Goal: Information Seeking & Learning: Learn about a topic

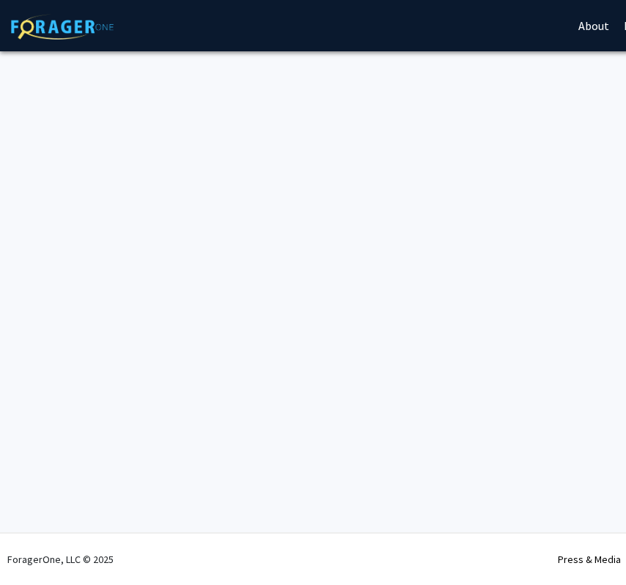
click at [311, 141] on div "Skip navigation About Press & Media Symposium Log In Sign Up Complete your prof…" at bounding box center [439, 292] width 879 height 585
click at [34, 29] on img at bounding box center [62, 27] width 103 height 26
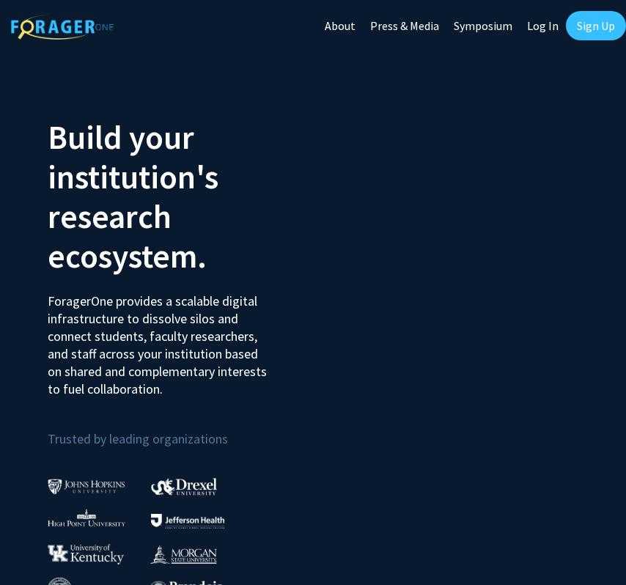
click at [542, 15] on link "Log In" at bounding box center [542, 25] width 46 height 51
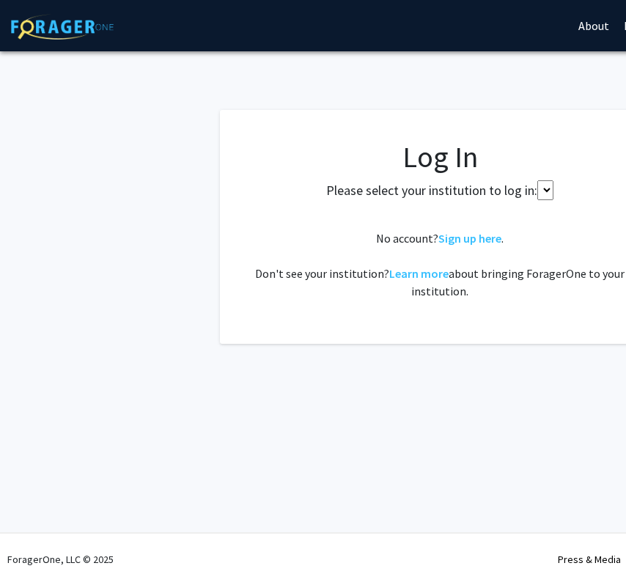
select select
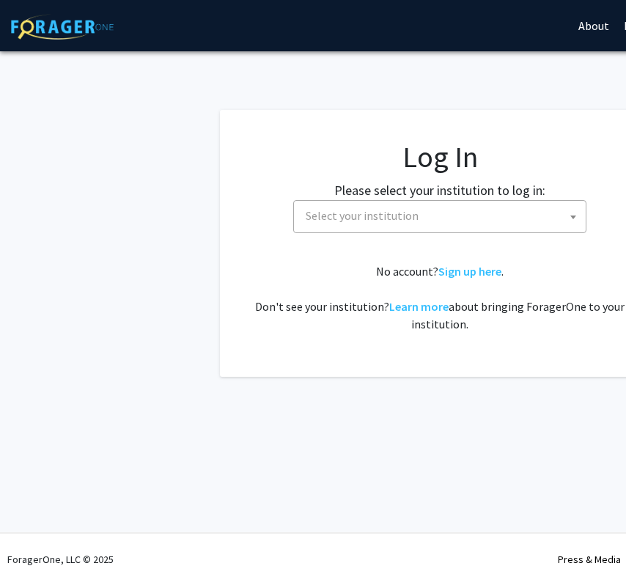
click at [377, 221] on span "Select your institution" at bounding box center [362, 215] width 113 height 15
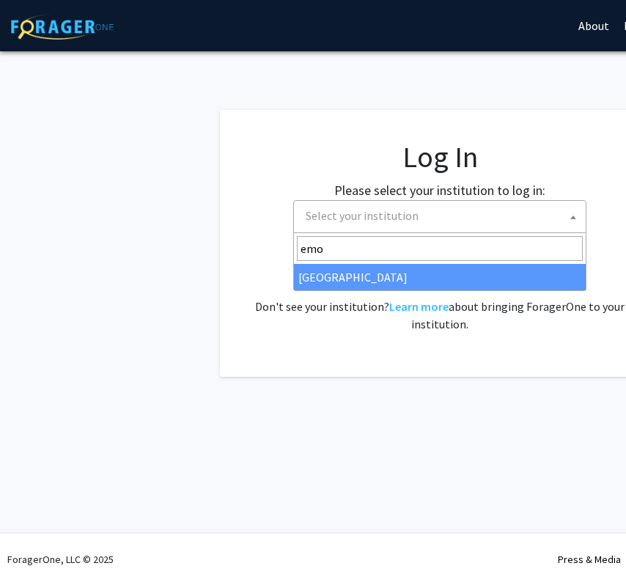
type input "emor"
select select "12"
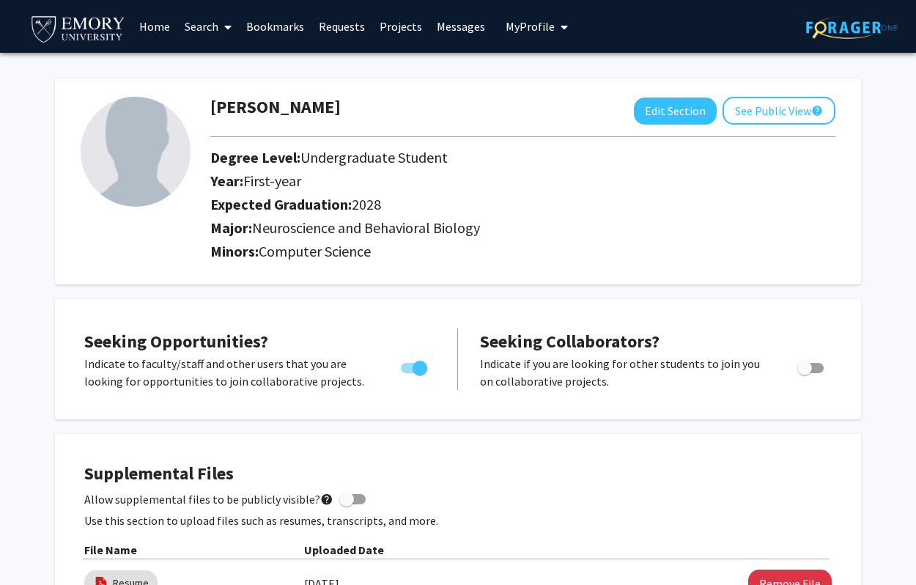
click at [205, 18] on link "Search" at bounding box center [208, 26] width 62 height 51
click at [217, 68] on span "Faculty/Staff" at bounding box center [231, 67] width 108 height 29
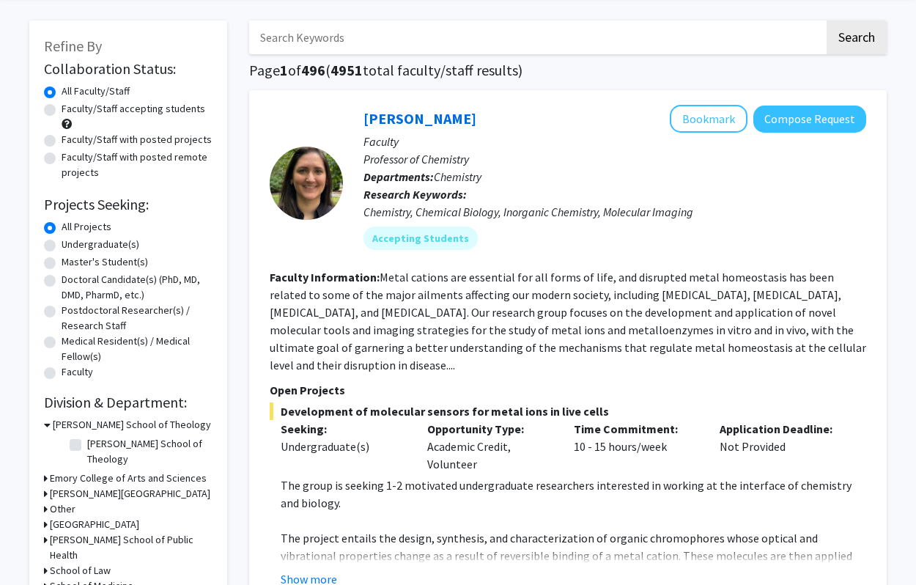
scroll to position [60, 0]
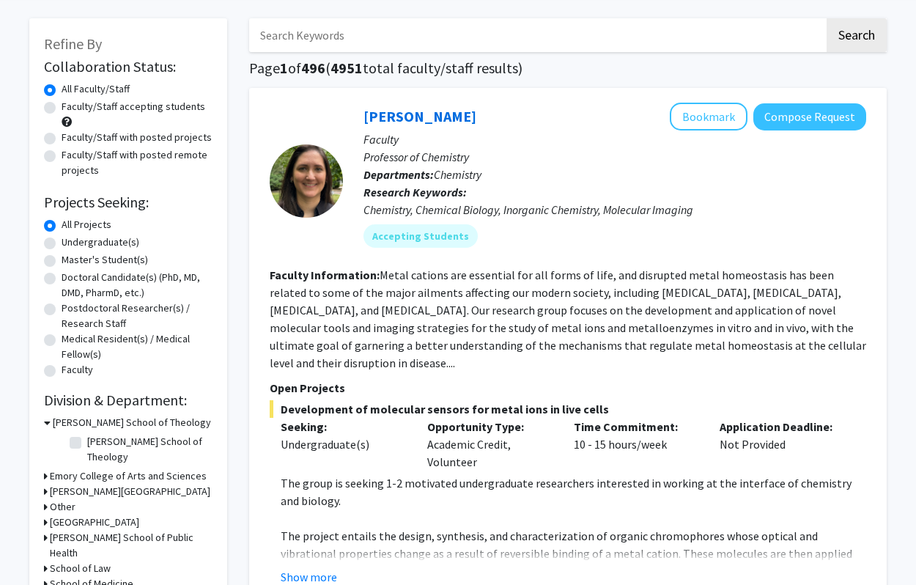
click at [439, 400] on span "Development of molecular sensors for metal ions in live cells" at bounding box center [568, 409] width 596 height 18
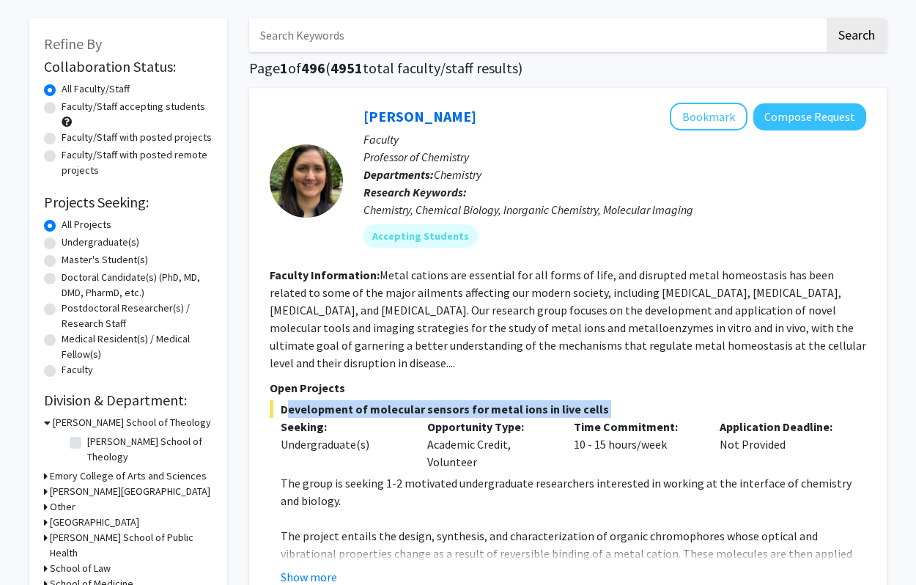
click at [439, 400] on span "Development of molecular sensors for metal ions in live cells" at bounding box center [568, 409] width 596 height 18
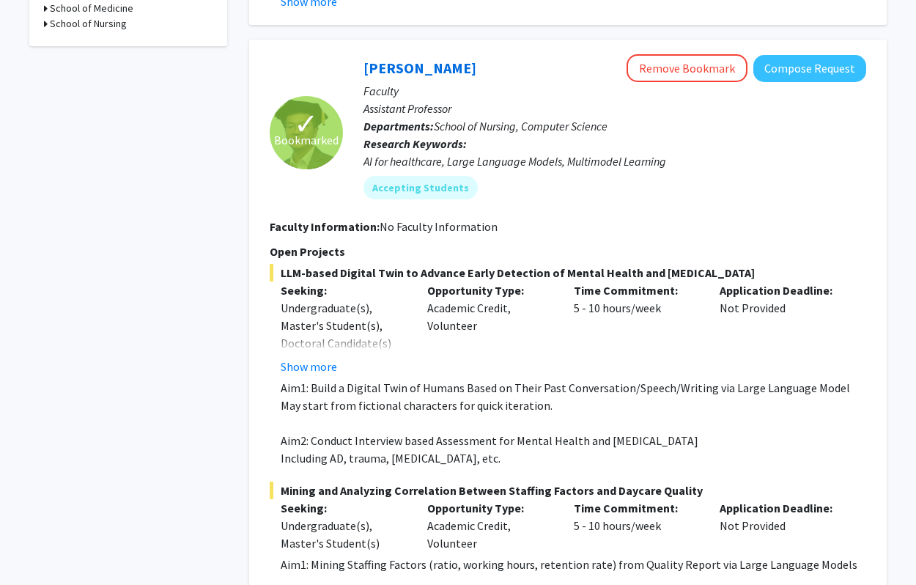
scroll to position [639, 0]
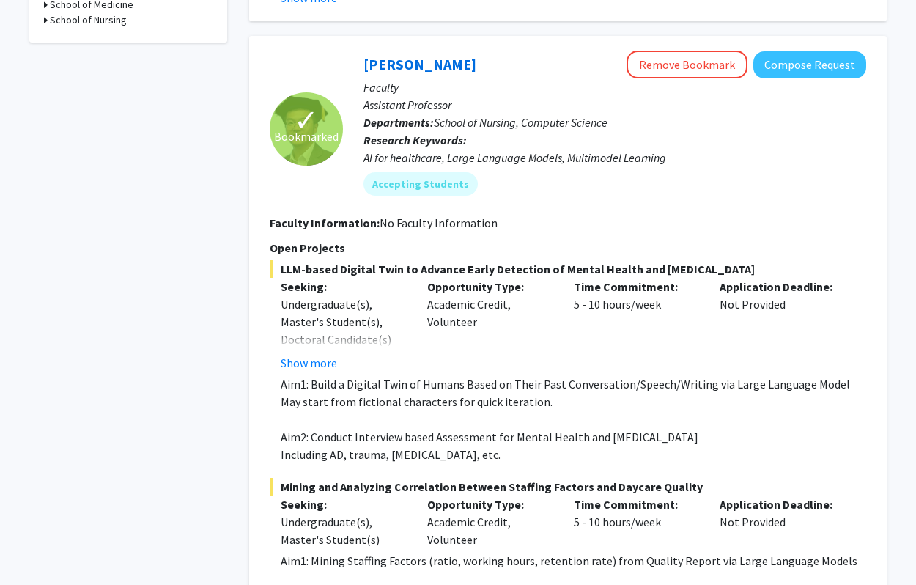
click at [448, 375] on p "Aim1: Build a Digital Twin of Humans Based on Their Past Conversation/Speech/Wr…" at bounding box center [573, 384] width 585 height 18
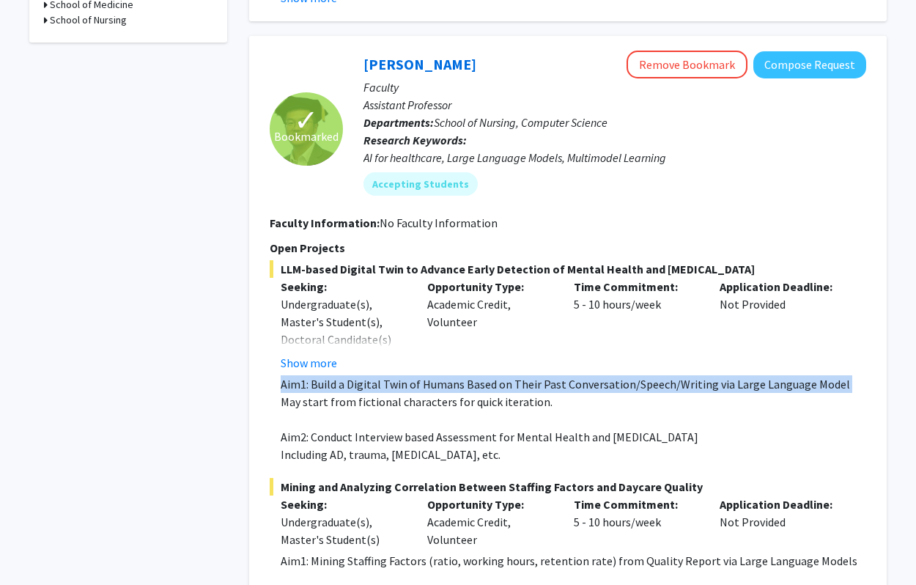
click at [448, 375] on p "Aim1: Build a Digital Twin of Humans Based on Their Past Conversation/Speech/Wr…" at bounding box center [573, 384] width 585 height 18
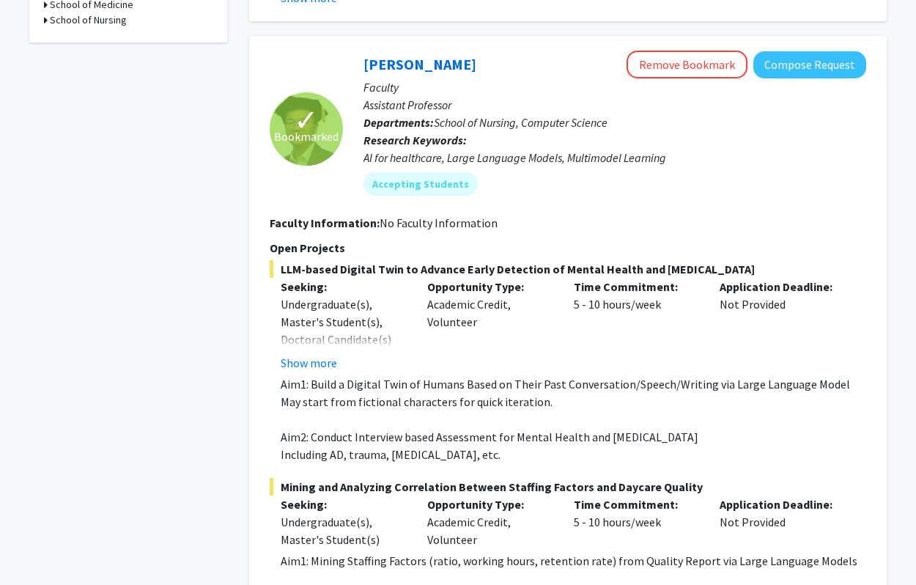
click at [445, 393] on p "May start from fictional characters for quick iteration." at bounding box center [573, 402] width 585 height 18
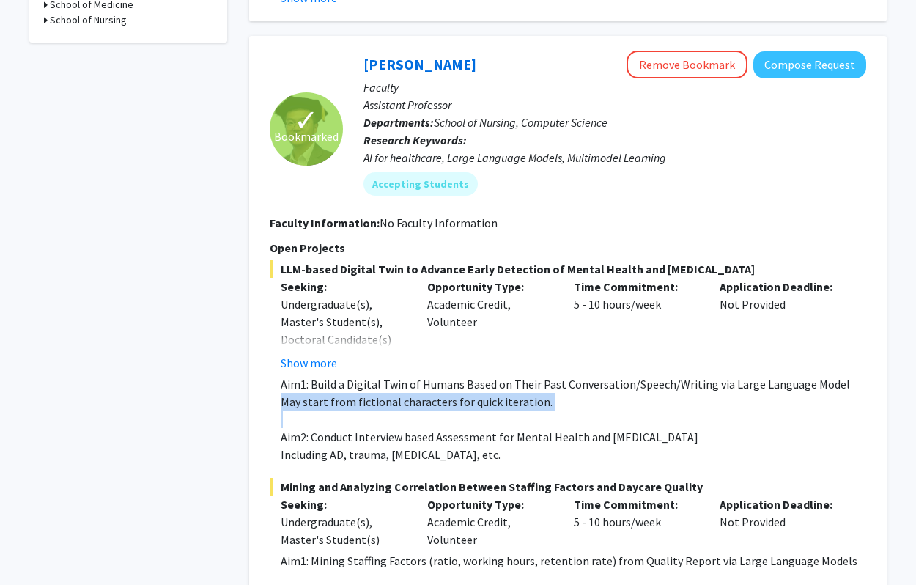
click at [445, 393] on p "May start from fictional characters for quick iteration." at bounding box center [573, 402] width 585 height 18
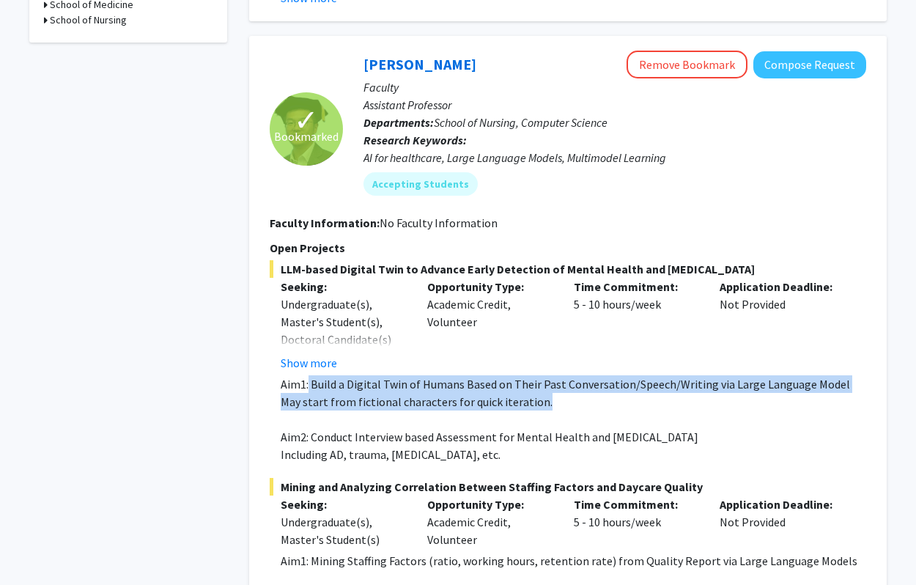
drag, startPoint x: 553, startPoint y: 387, endPoint x: 306, endPoint y: 366, distance: 247.8
click at [306, 375] on div "Aim1: Build a Digital Twin of Humans Based on Their Past Conversation/Speech/Wr…" at bounding box center [573, 419] width 585 height 88
click at [306, 375] on p "Aim1: Build a Digital Twin of Humans Based on Their Past Conversation/Speech/Wr…" at bounding box center [573, 384] width 585 height 18
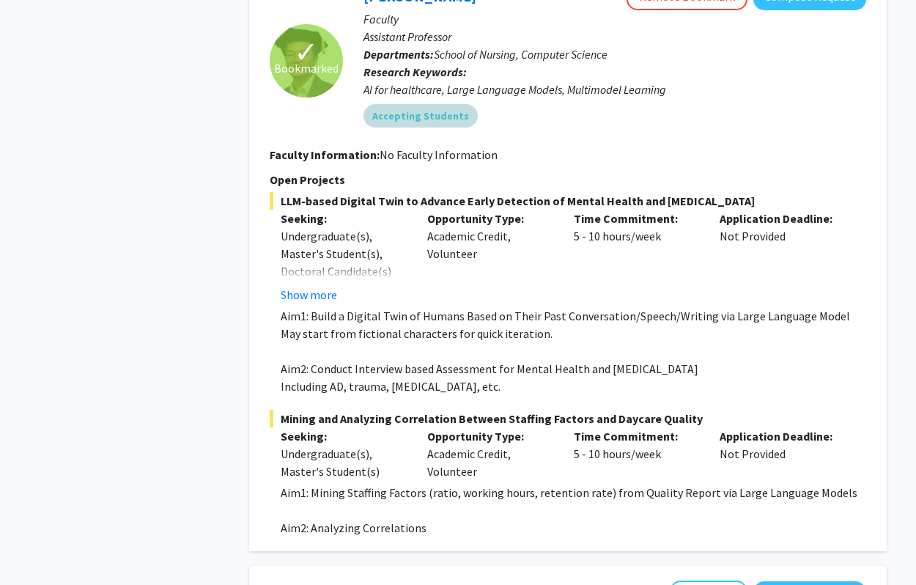
scroll to position [708, 0]
click at [355, 428] on p "Seeking:" at bounding box center [343, 435] width 125 height 18
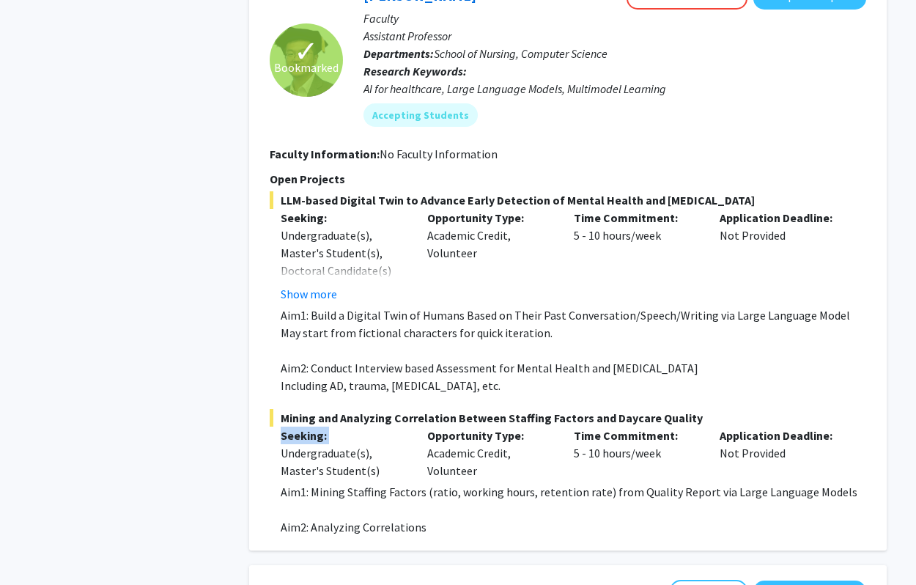
click at [351, 444] on div "Undergraduate(s), Master's Student(s)" at bounding box center [343, 461] width 125 height 35
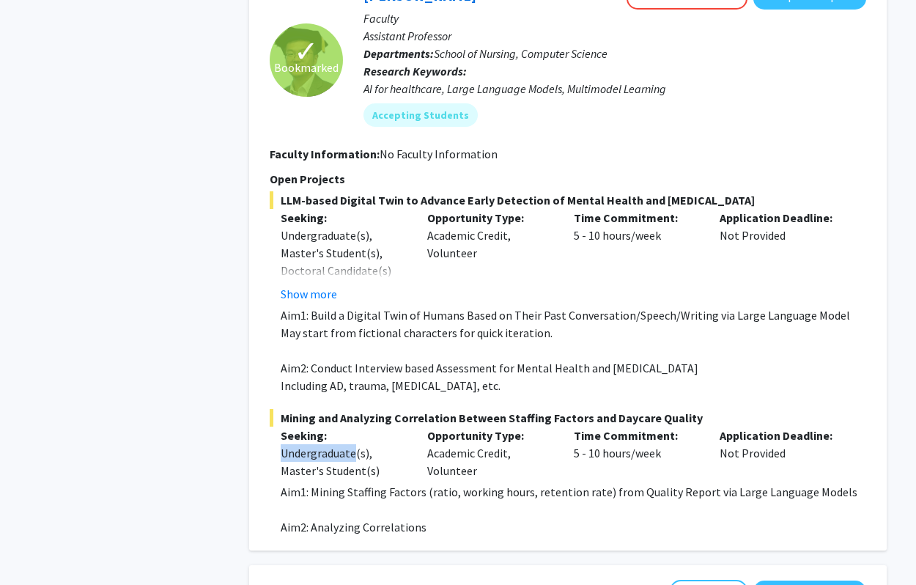
click at [351, 444] on div "Undergraduate(s), Master's Student(s)" at bounding box center [343, 461] width 125 height 35
click at [358, 377] on p "Including AD, trauma, [MEDICAL_DATA], etc." at bounding box center [573, 386] width 585 height 18
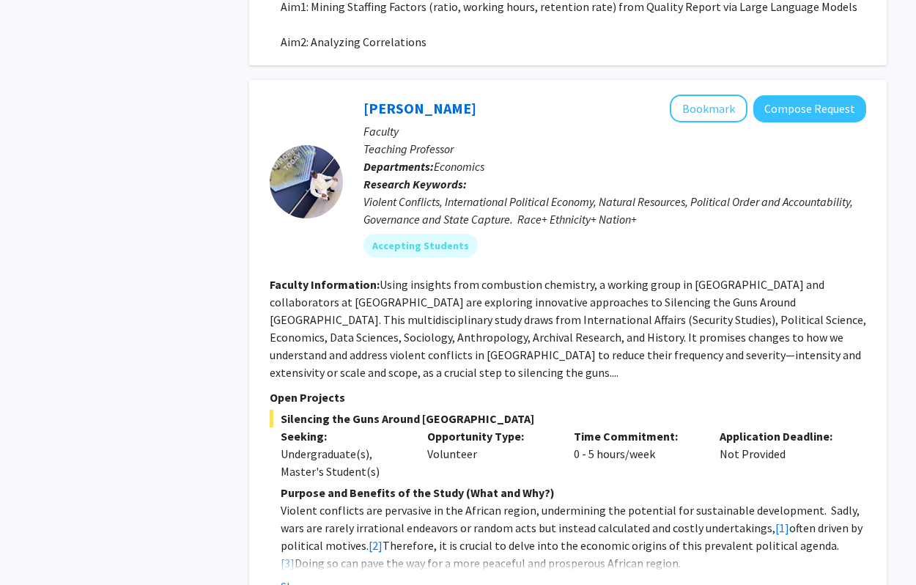
scroll to position [1232, 0]
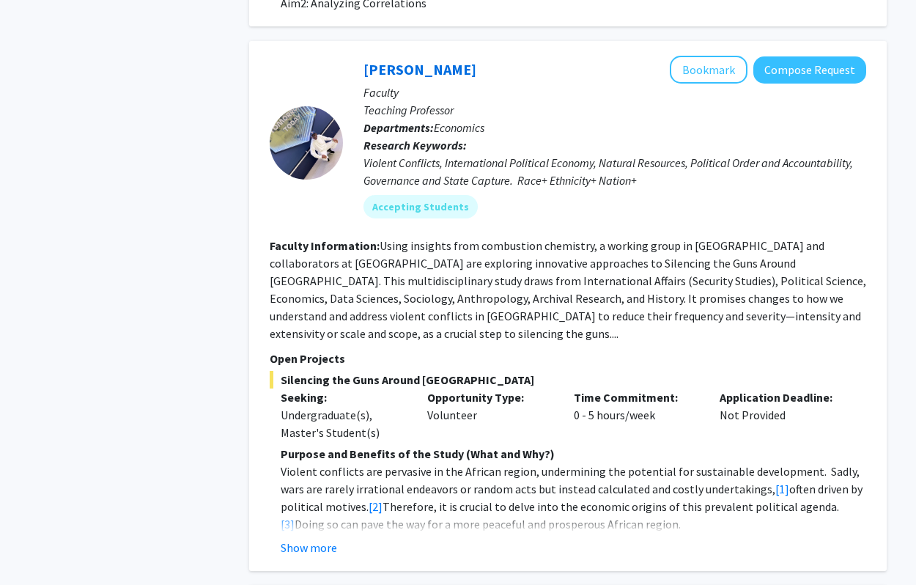
click at [381, 270] on fg-read-more "Using insights from combustion chemistry, a working group in [GEOGRAPHIC_DATA] …" at bounding box center [568, 289] width 596 height 103
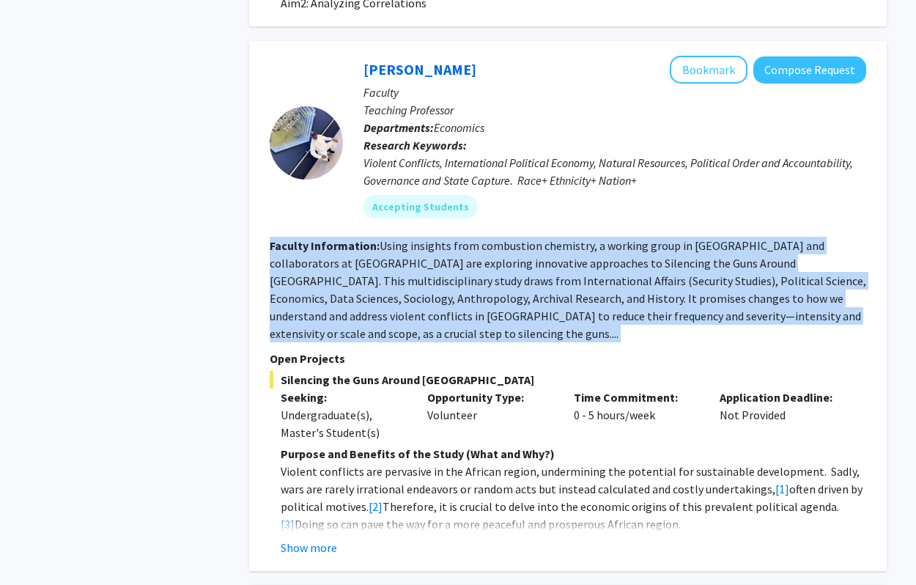
click at [381, 270] on fg-read-more "Using insights from combustion chemistry, a working group in [GEOGRAPHIC_DATA] …" at bounding box center [568, 289] width 596 height 103
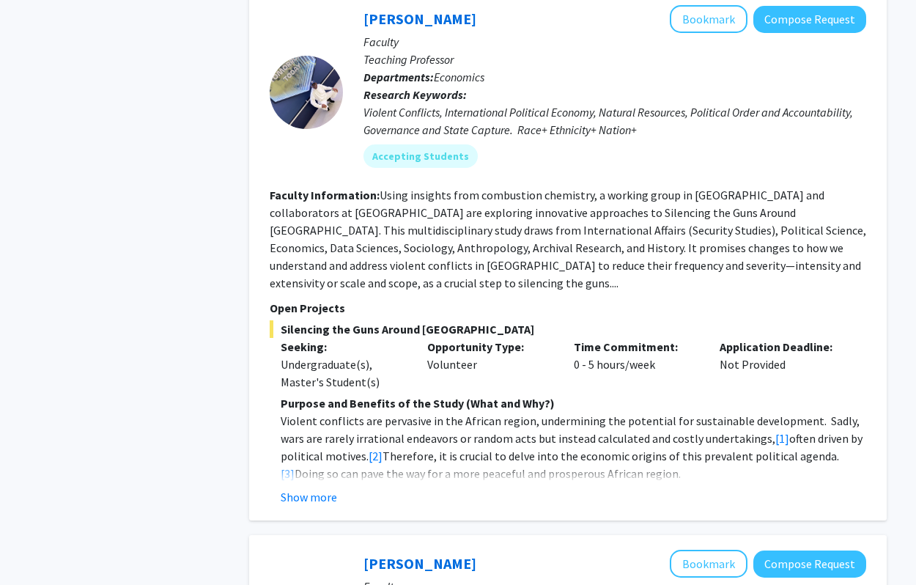
scroll to position [1283, 0]
click at [361, 355] on div "Undergraduate(s), Master's Student(s)" at bounding box center [343, 372] width 125 height 35
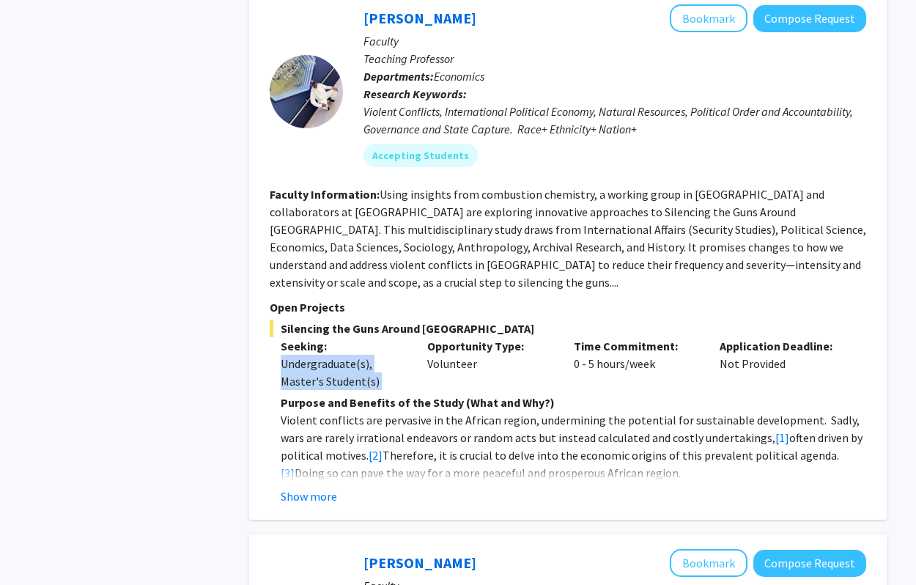
click at [361, 355] on div "Undergraduate(s), Master's Student(s)" at bounding box center [343, 372] width 125 height 35
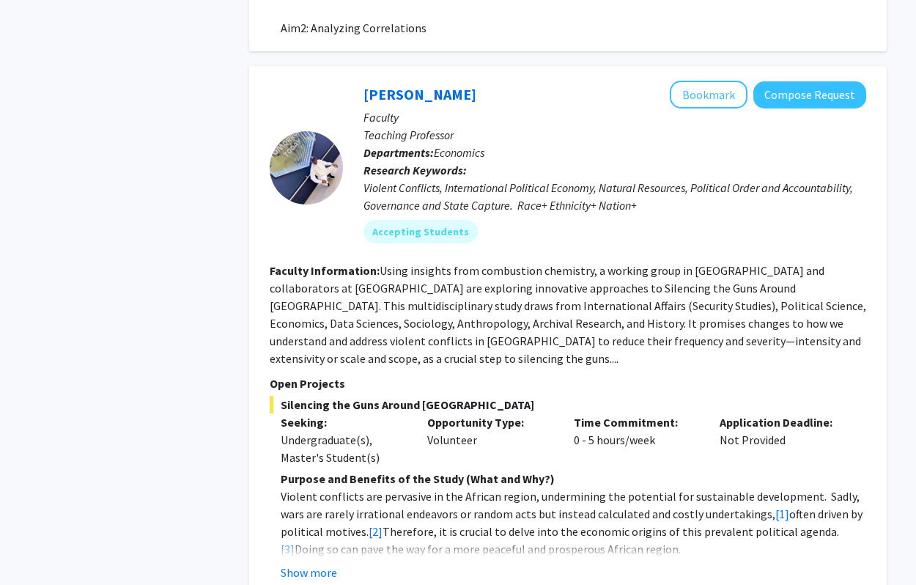
scroll to position [1204, 0]
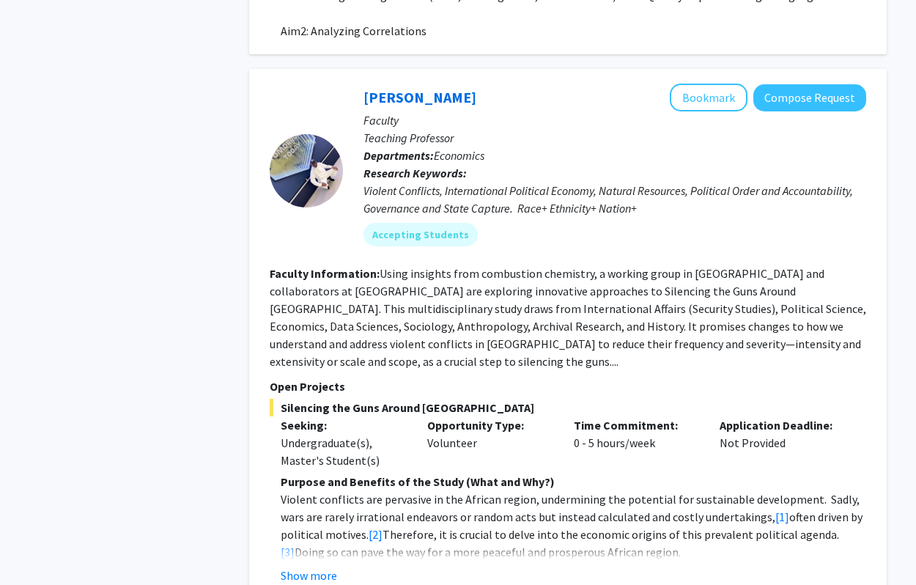
click at [560, 300] on fg-read-more "Using insights from combustion chemistry, a working group in [GEOGRAPHIC_DATA] …" at bounding box center [568, 317] width 596 height 103
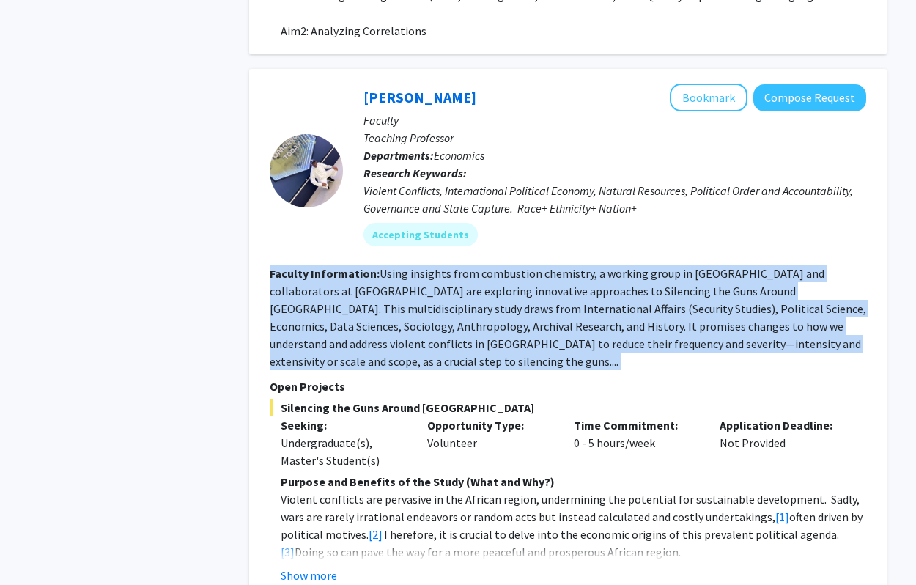
click at [560, 300] on fg-read-more "Using insights from combustion chemistry, a working group in [GEOGRAPHIC_DATA] …" at bounding box center [568, 317] width 596 height 103
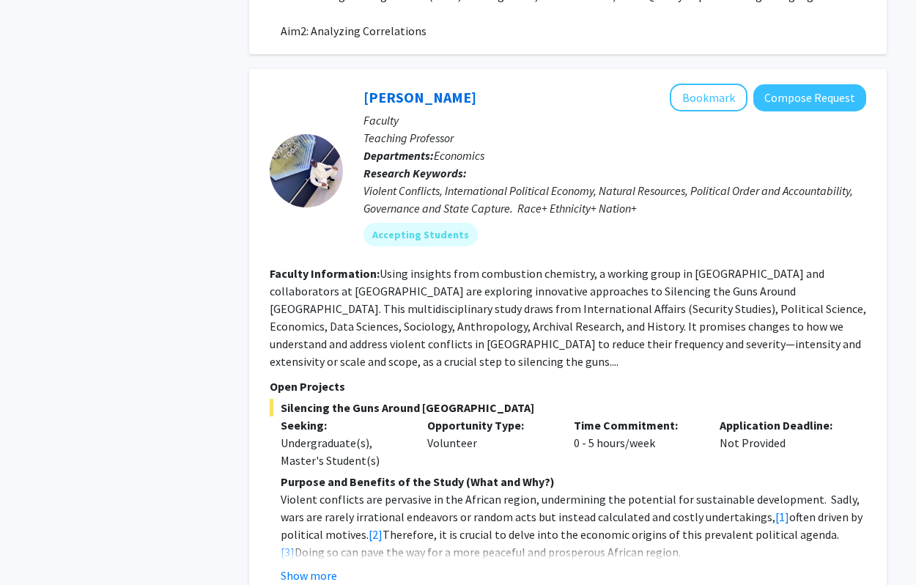
click at [560, 300] on fg-read-more "Using insights from combustion chemistry, a working group in [GEOGRAPHIC_DATA] …" at bounding box center [568, 317] width 596 height 103
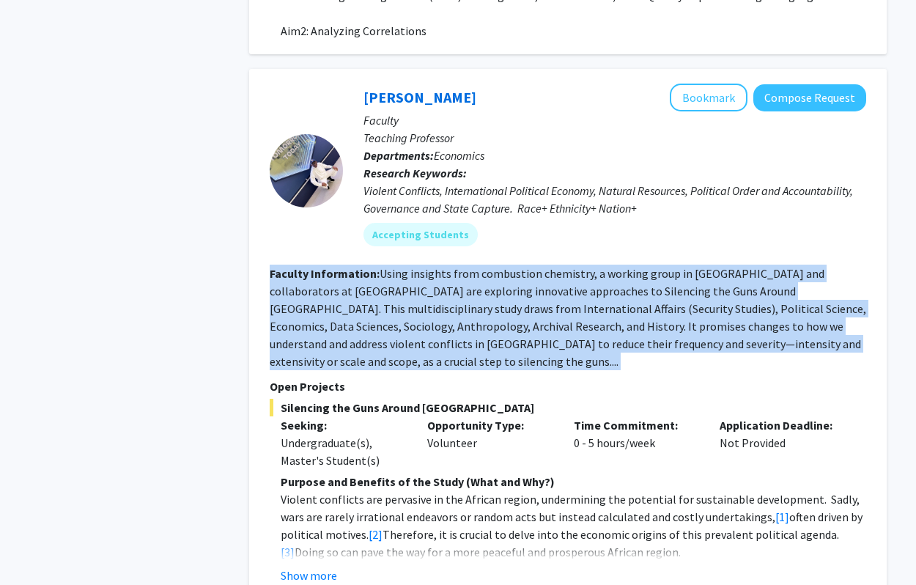
click at [560, 300] on fg-read-more "Using insights from combustion chemistry, a working group in [GEOGRAPHIC_DATA] …" at bounding box center [568, 317] width 596 height 103
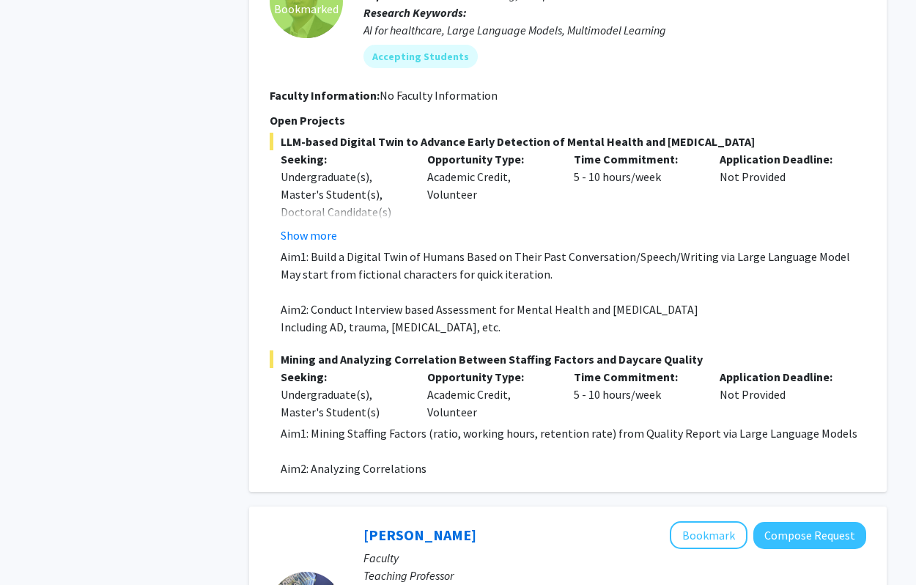
scroll to position [755, 0]
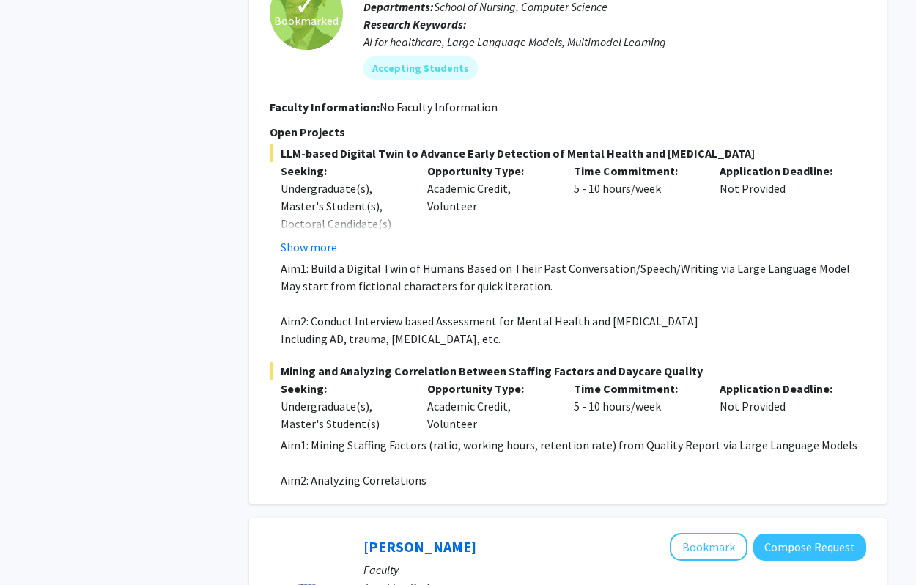
click at [425, 278] on p "May start from fictional characters for quick iteration." at bounding box center [573, 286] width 585 height 18
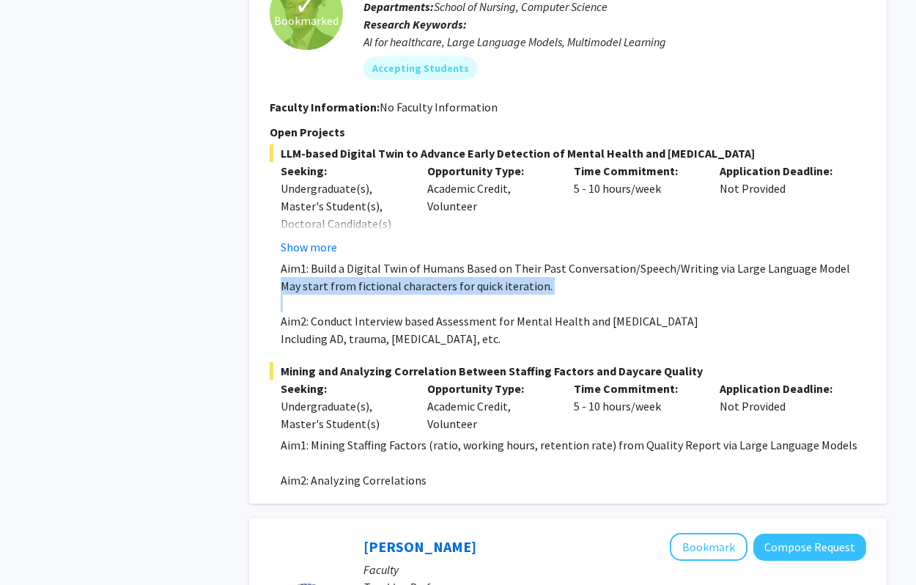
click at [437, 277] on p "May start from fictional characters for quick iteration." at bounding box center [573, 286] width 585 height 18
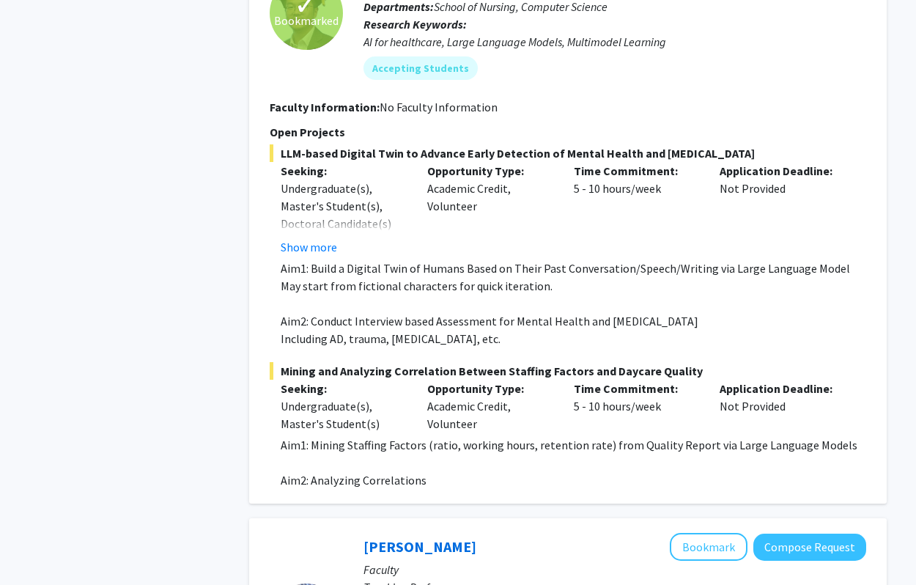
click at [437, 277] on p "May start from fictional characters for quick iteration." at bounding box center [573, 286] width 585 height 18
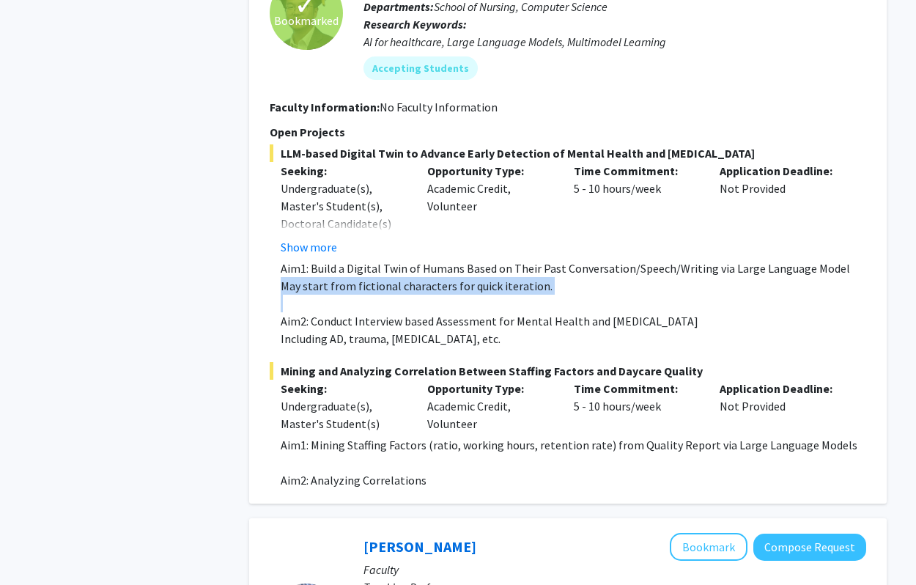
click at [437, 277] on p "May start from fictional characters for quick iteration." at bounding box center [573, 286] width 585 height 18
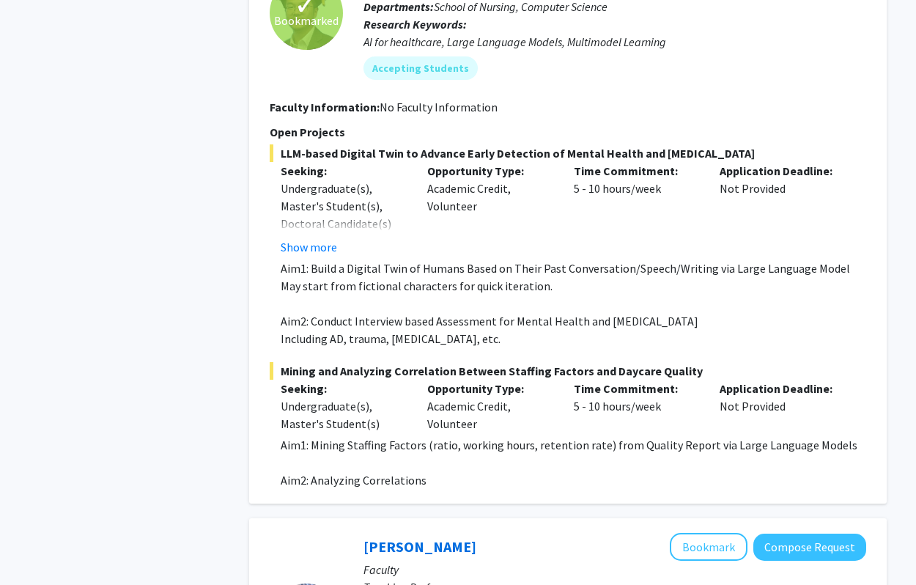
click at [475, 259] on p "Aim1: Build a Digital Twin of Humans Based on Their Past Conversation/Speech/Wr…" at bounding box center [573, 268] width 585 height 18
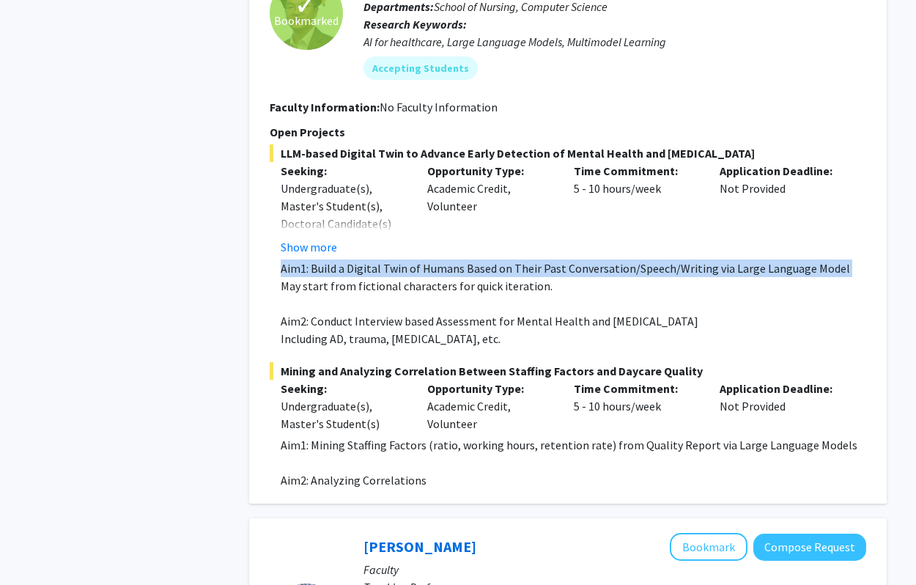
click at [475, 259] on p "Aim1: Build a Digital Twin of Humans Based on Their Past Conversation/Speech/Wr…" at bounding box center [573, 268] width 585 height 18
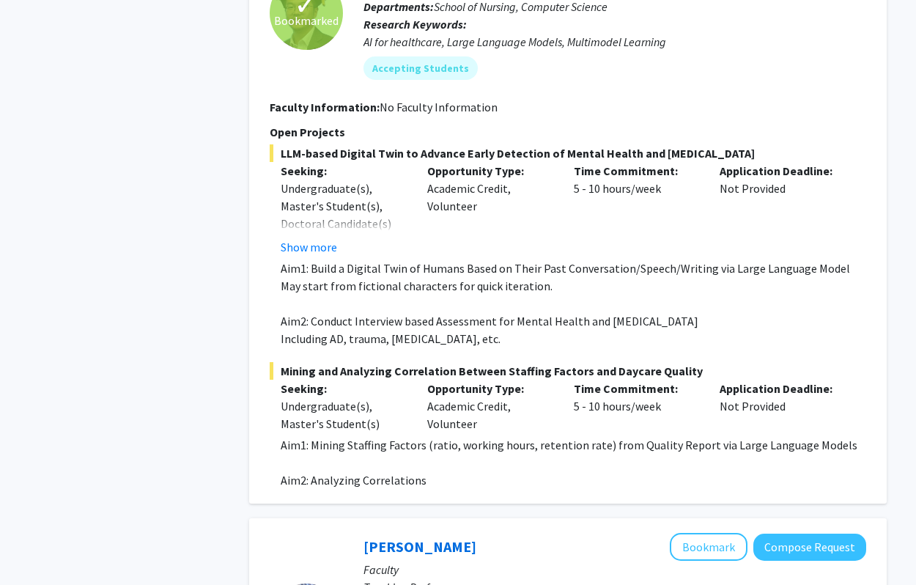
click at [465, 277] on p "May start from fictional characters for quick iteration." at bounding box center [573, 286] width 585 height 18
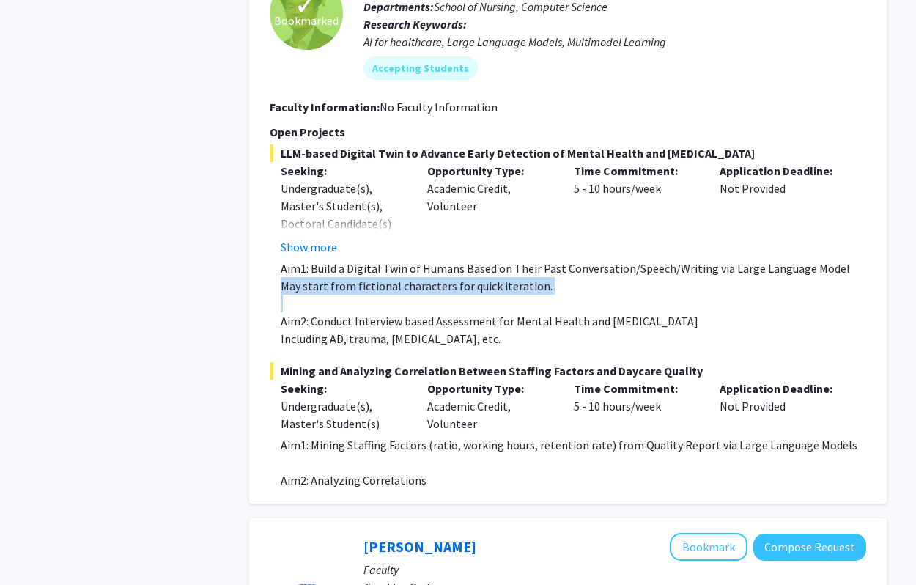
click at [465, 277] on p "May start from fictional characters for quick iteration." at bounding box center [573, 286] width 585 height 18
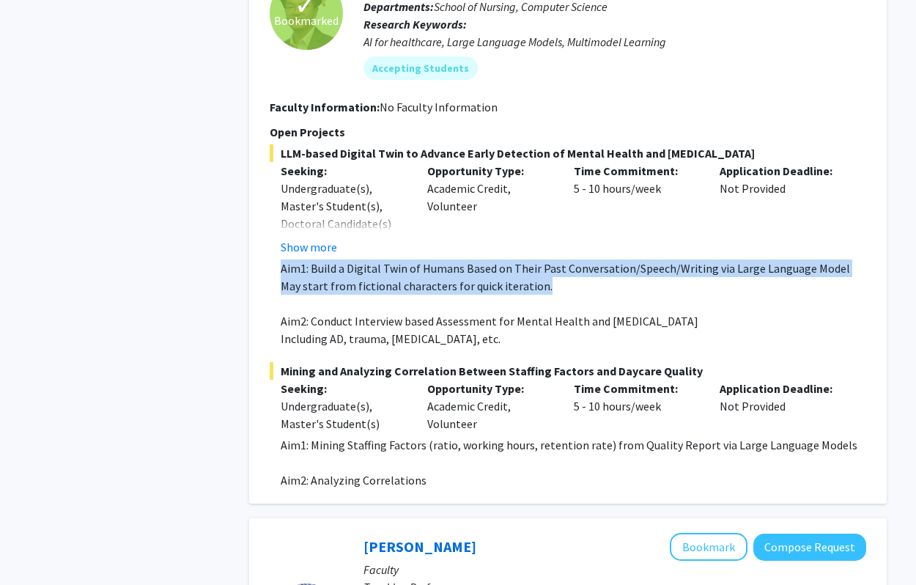
drag, startPoint x: 540, startPoint y: 270, endPoint x: 278, endPoint y: 247, distance: 263.3
click at [278, 259] on fg-read-more "Aim1: Build a Digital Twin of Humans Based on Their Past Conversation/Speech/Wr…" at bounding box center [568, 303] width 596 height 88
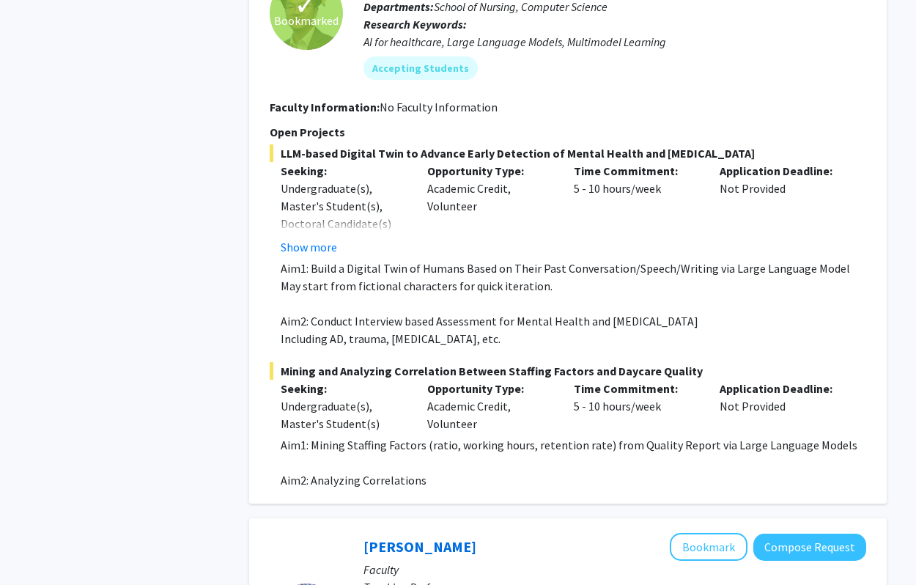
click at [281, 259] on p "Aim1: Build a Digital Twin of Humans Based on Their Past Conversation/Speech/Wr…" at bounding box center [573, 268] width 585 height 18
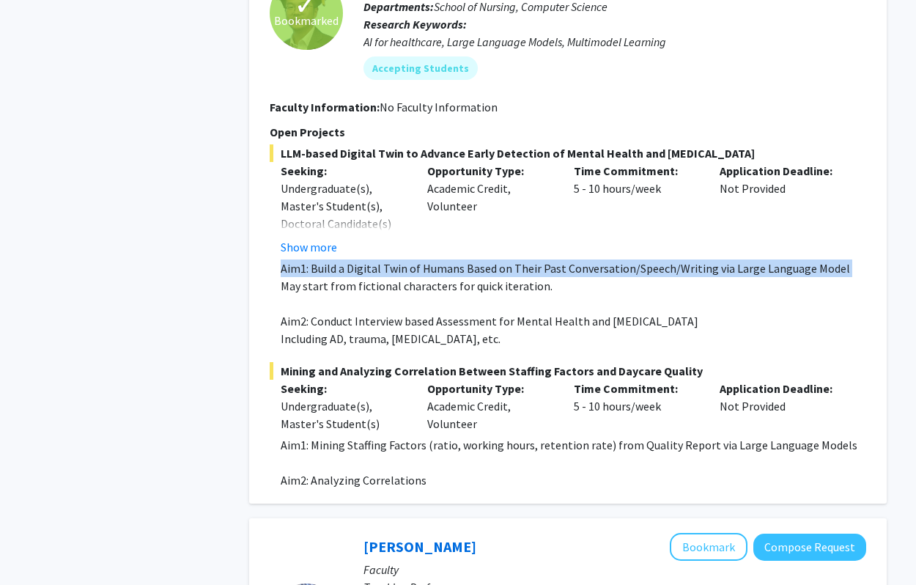
click at [281, 259] on p "Aim1: Build a Digital Twin of Humans Based on Their Past Conversation/Speech/Wr…" at bounding box center [573, 268] width 585 height 18
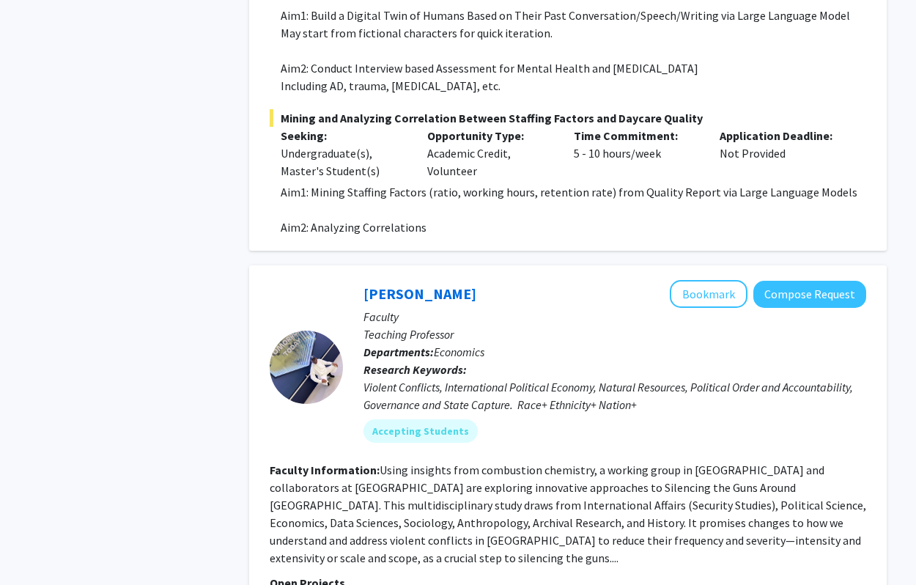
scroll to position [1116, 0]
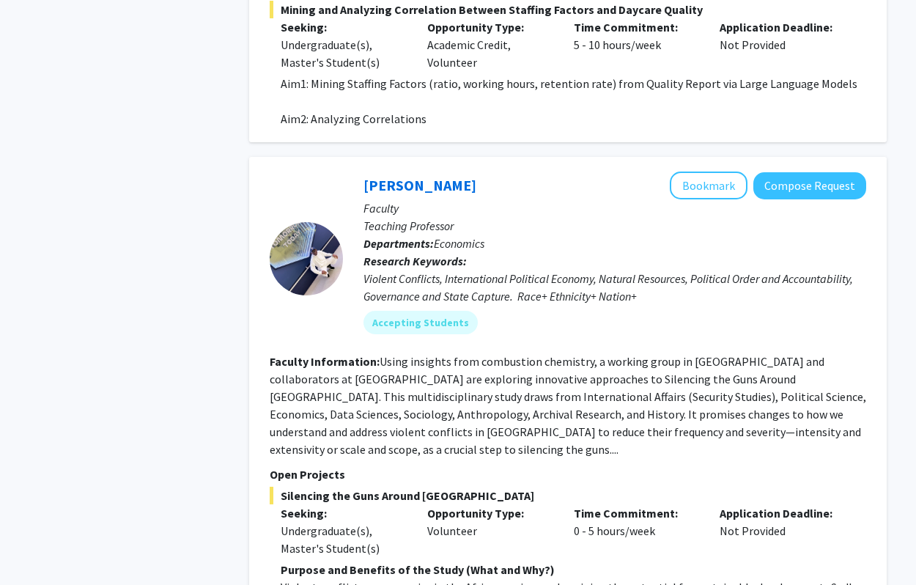
click at [287, 354] on b "Faculty Information:" at bounding box center [325, 361] width 110 height 15
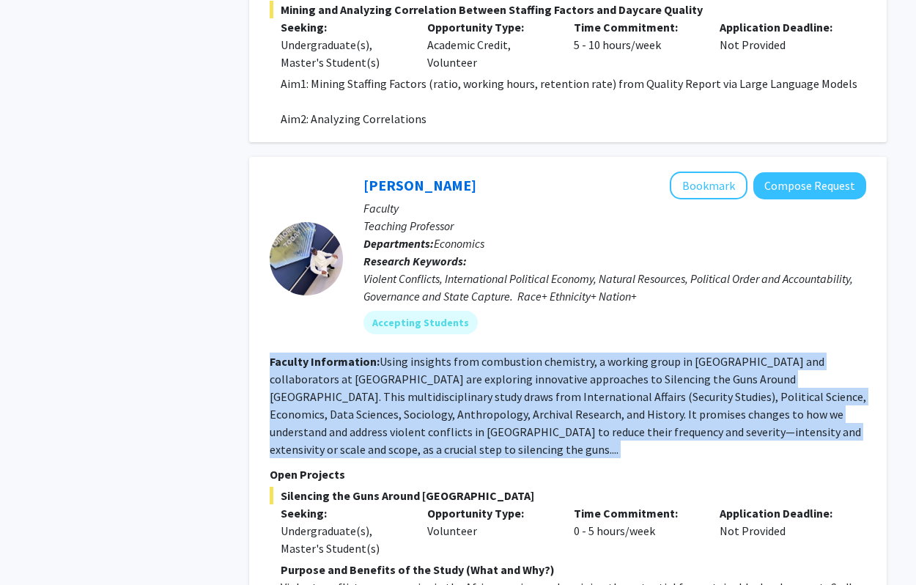
click at [287, 354] on b "Faculty Information:" at bounding box center [325, 361] width 110 height 15
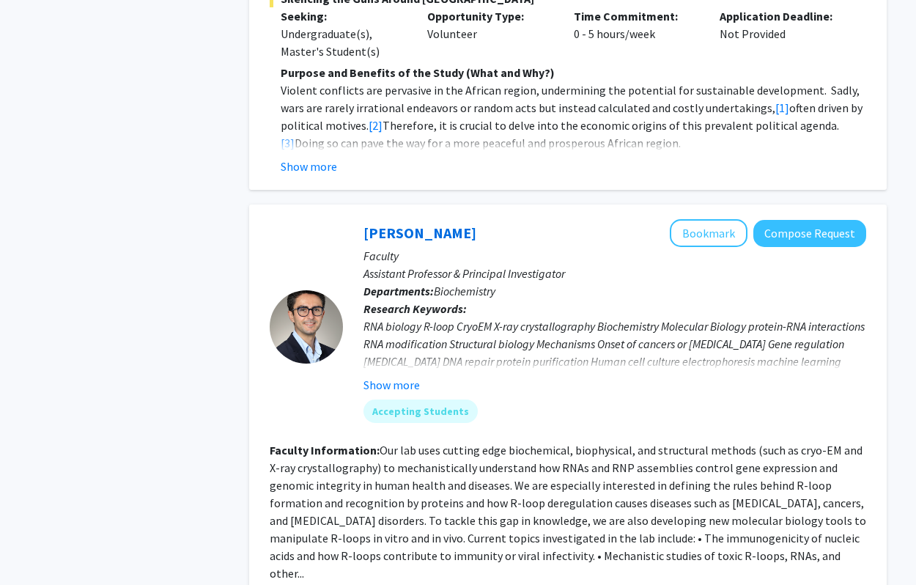
scroll to position [1622, 0]
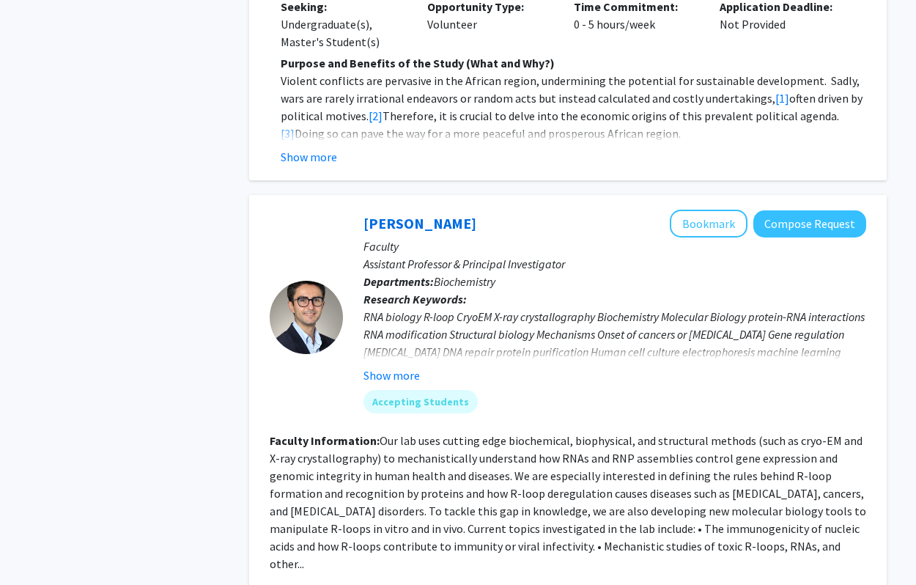
click at [290, 436] on fg-read-more "Our lab uses cutting edge biochemical, biophysical, and structural methods (suc…" at bounding box center [568, 502] width 596 height 138
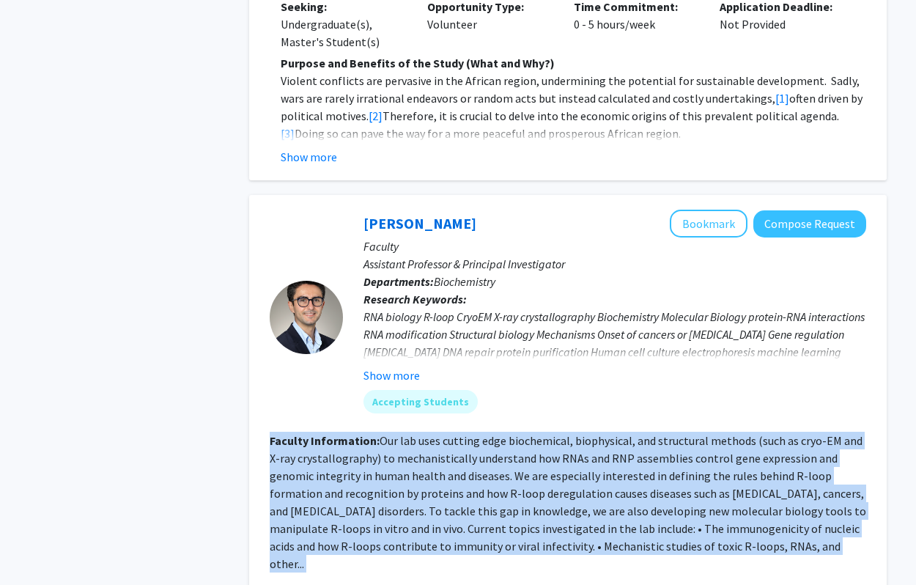
click at [290, 436] on fg-read-more "Our lab uses cutting edge biochemical, biophysical, and structural methods (suc…" at bounding box center [568, 502] width 596 height 138
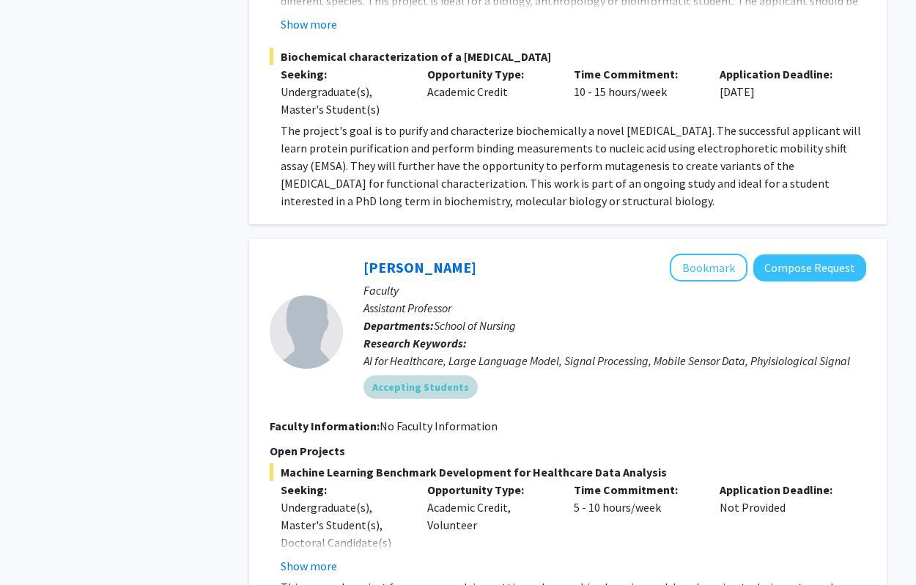
scroll to position [2579, 0]
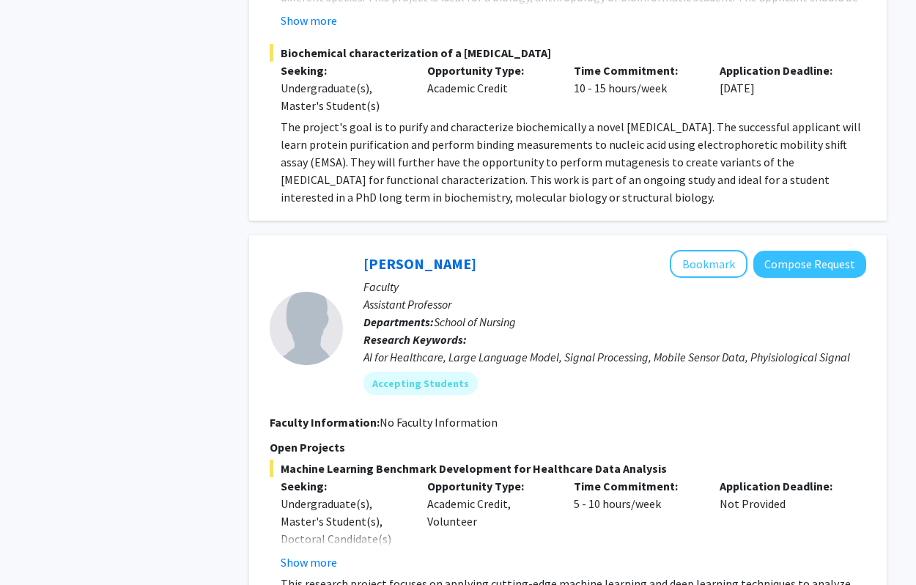
click at [397, 459] on span "Machine Learning Benchmark Development for Healthcare Data Analysis" at bounding box center [568, 468] width 596 height 18
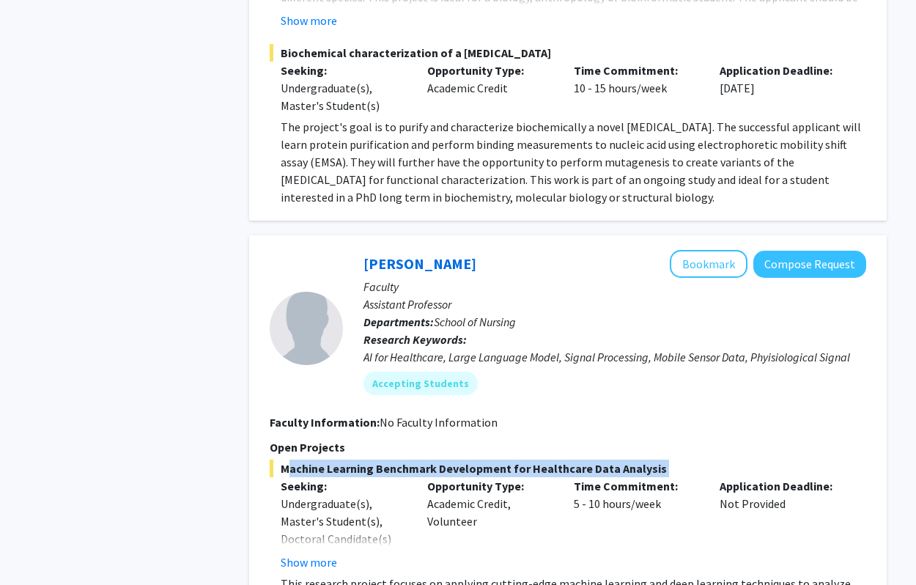
click at [397, 459] on span "Machine Learning Benchmark Development for Healthcare Data Analysis" at bounding box center [568, 468] width 596 height 18
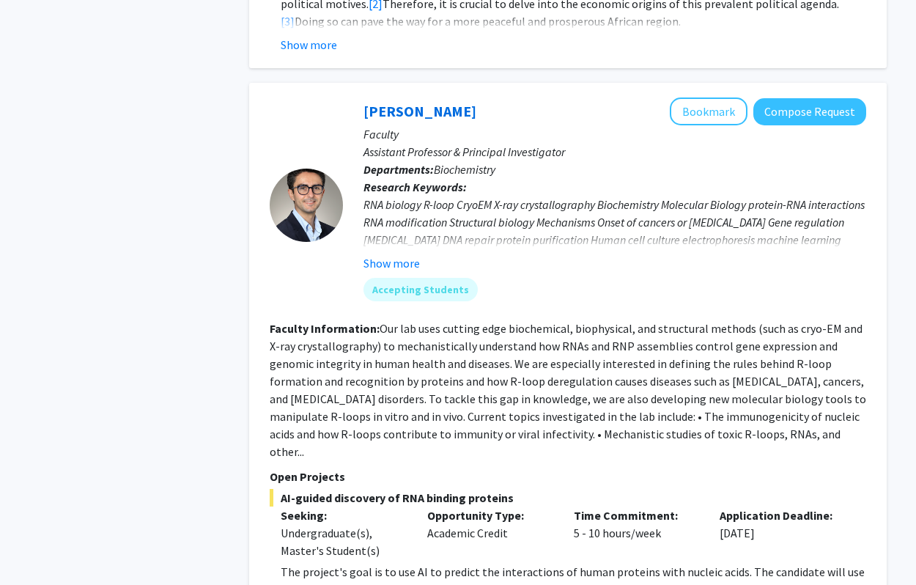
scroll to position [1654, 0]
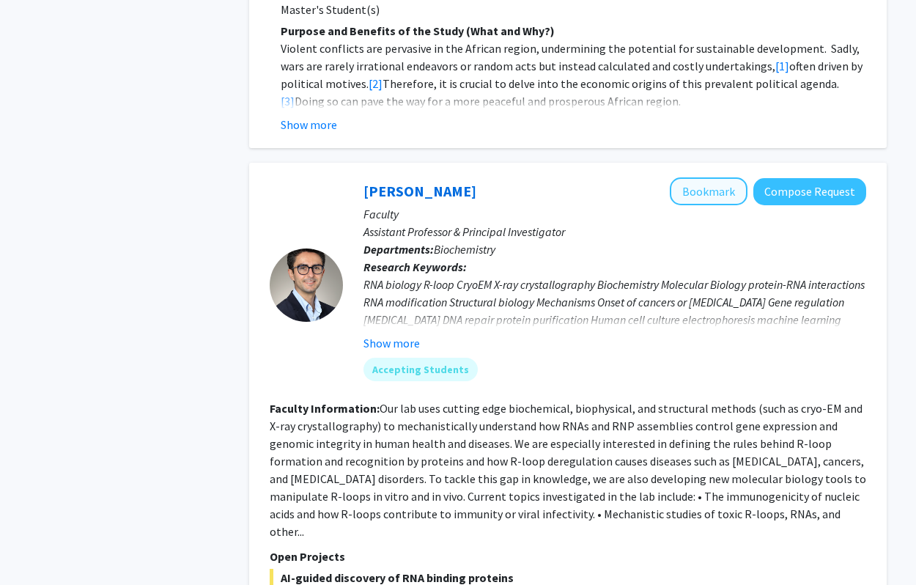
click at [625, 177] on button "Bookmark" at bounding box center [709, 191] width 78 height 28
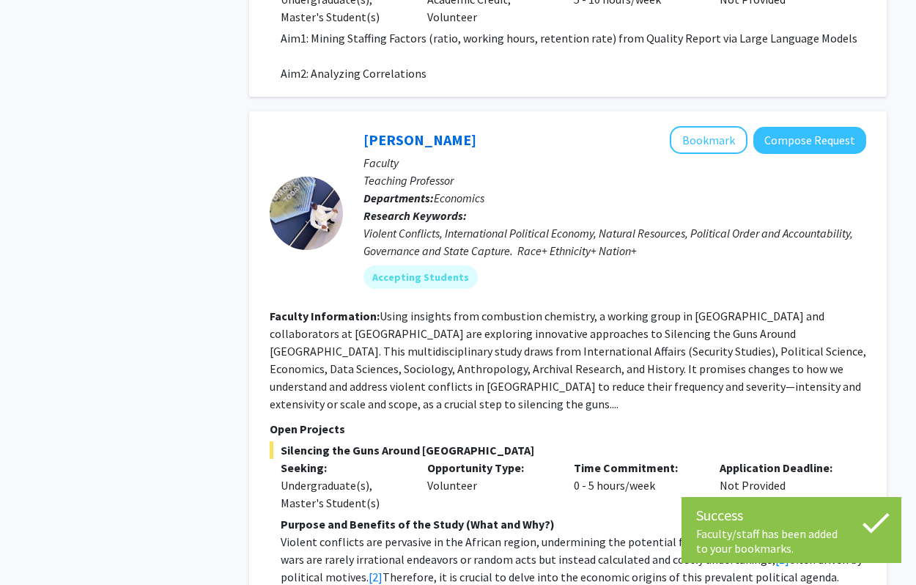
scroll to position [1161, 0]
click at [625, 127] on button "Bookmark" at bounding box center [709, 141] width 78 height 28
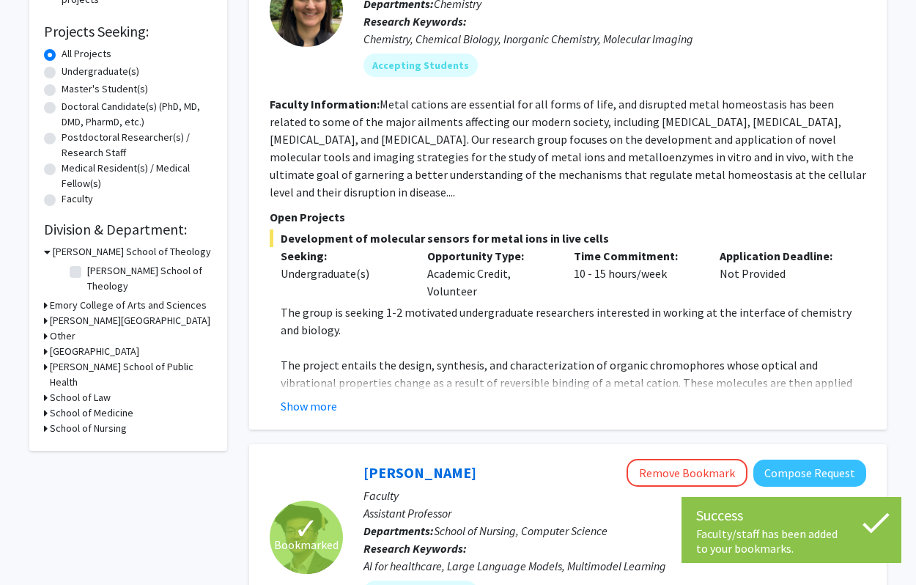
scroll to position [132, 0]
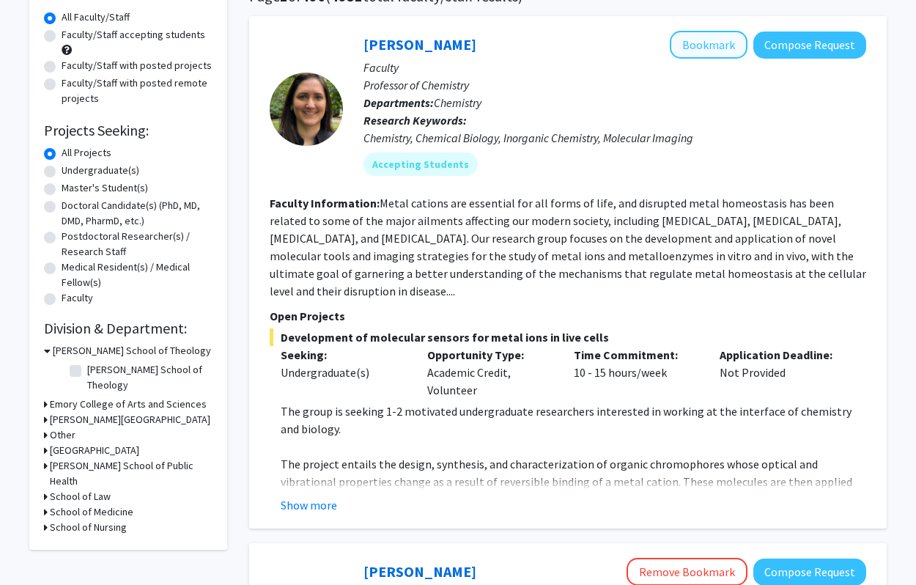
click at [625, 45] on button "Bookmark" at bounding box center [709, 45] width 78 height 28
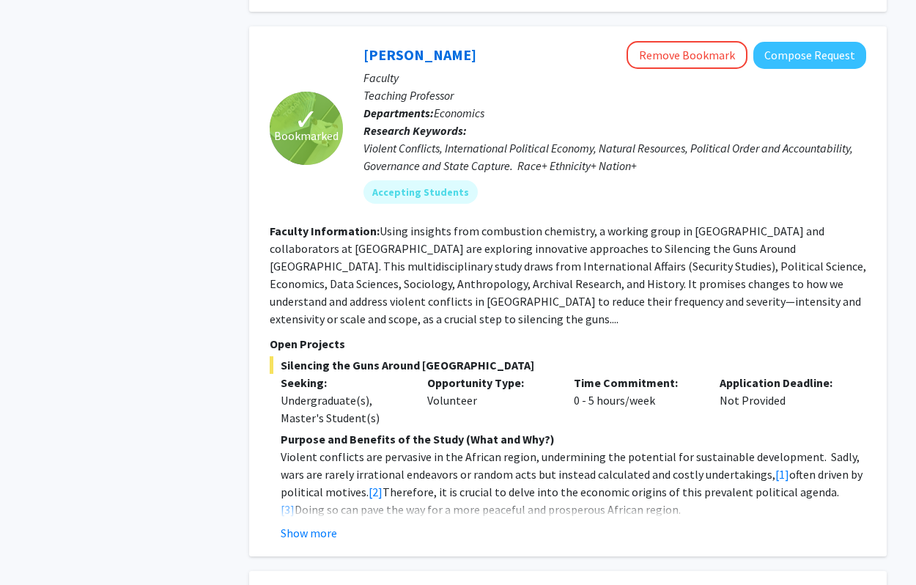
scroll to position [1244, 0]
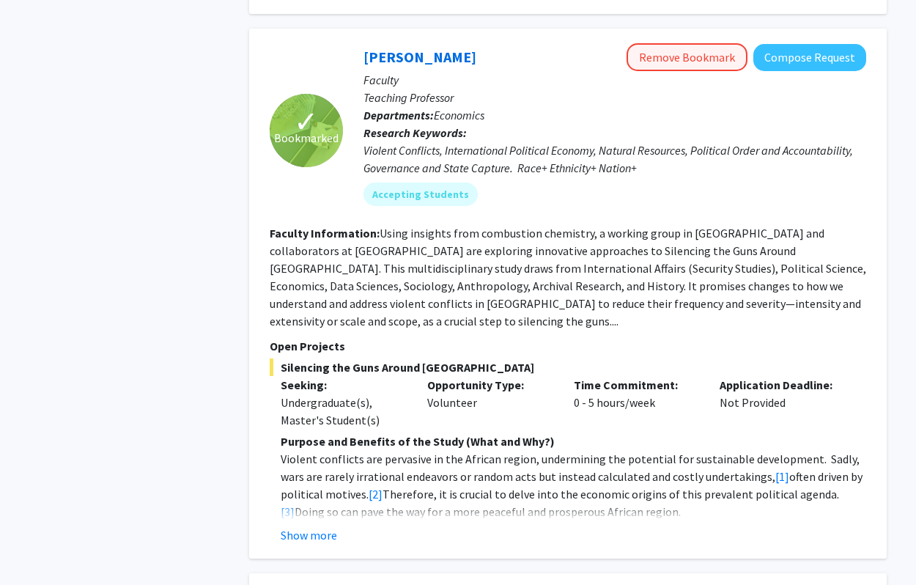
click at [625, 48] on button "Remove Bookmark" at bounding box center [686, 57] width 121 height 28
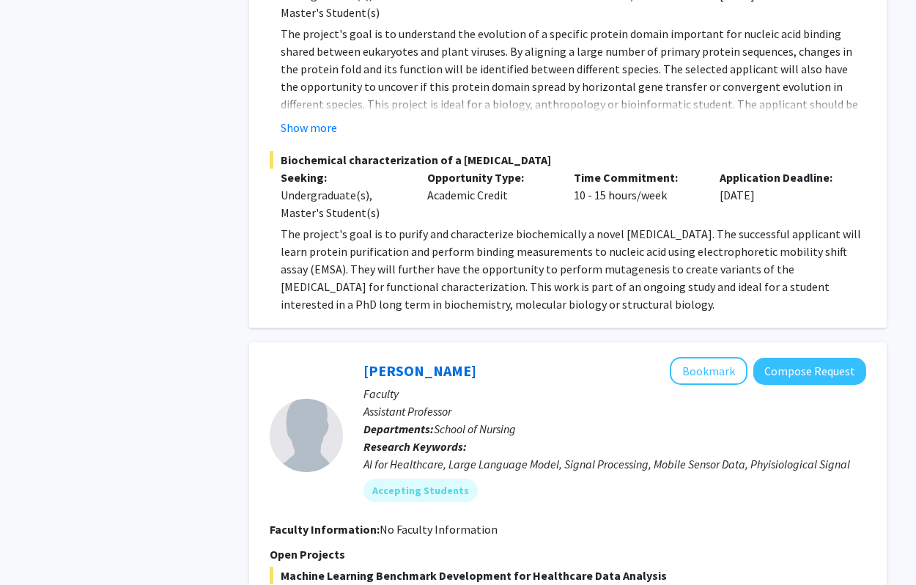
scroll to position [2586, 0]
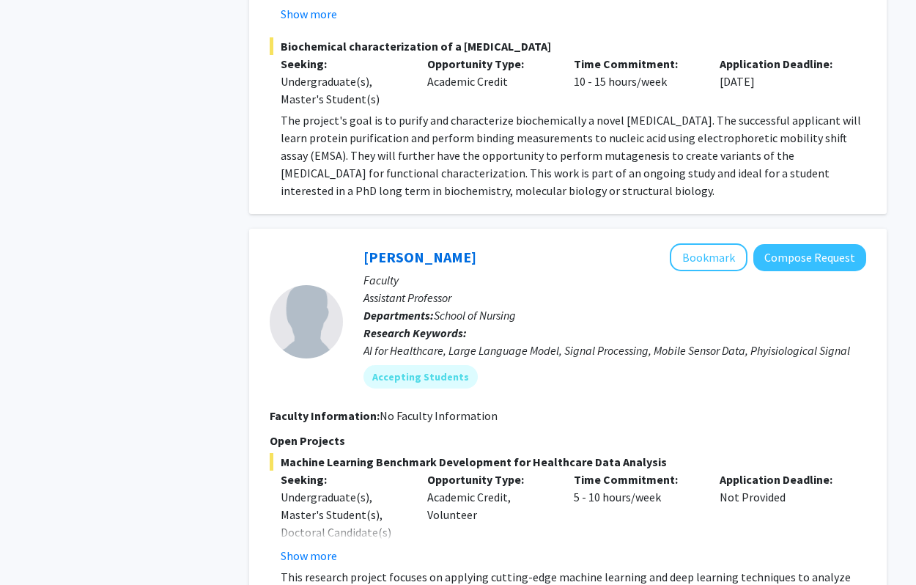
click at [413, 453] on span "Machine Learning Benchmark Development for Healthcare Data Analysis" at bounding box center [568, 462] width 596 height 18
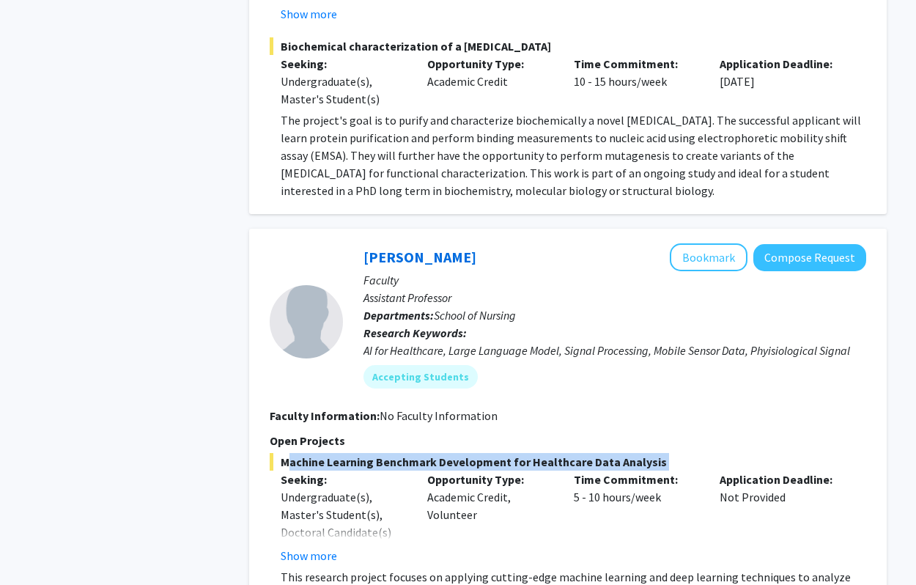
click at [413, 453] on span "Machine Learning Benchmark Development for Healthcare Data Analysis" at bounding box center [568, 462] width 596 height 18
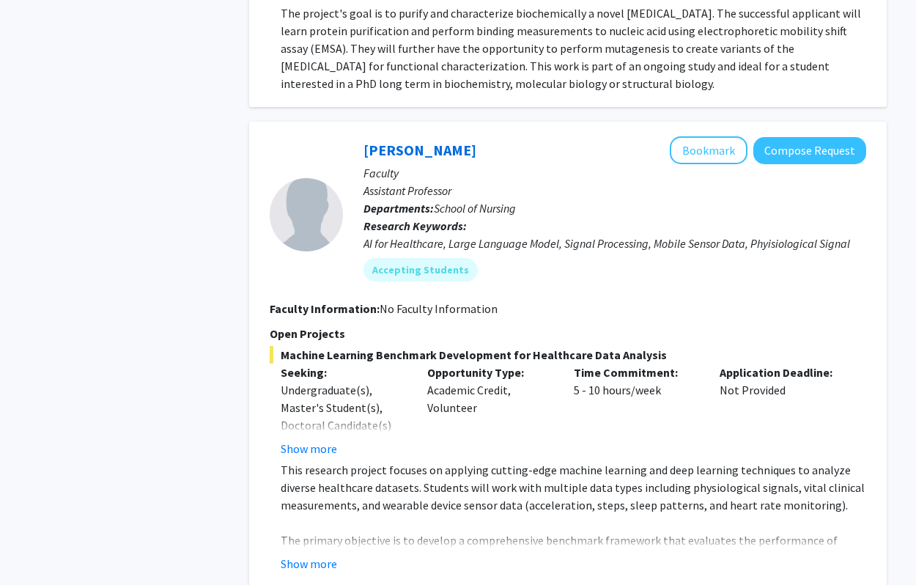
scroll to position [2693, 0]
click at [625, 136] on button "Bookmark" at bounding box center [709, 150] width 78 height 28
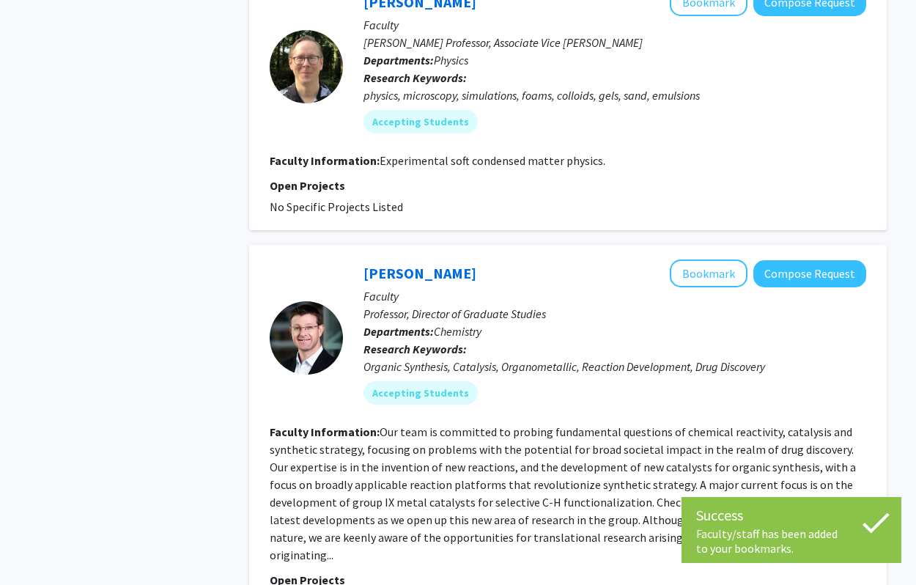
scroll to position [3827, 0]
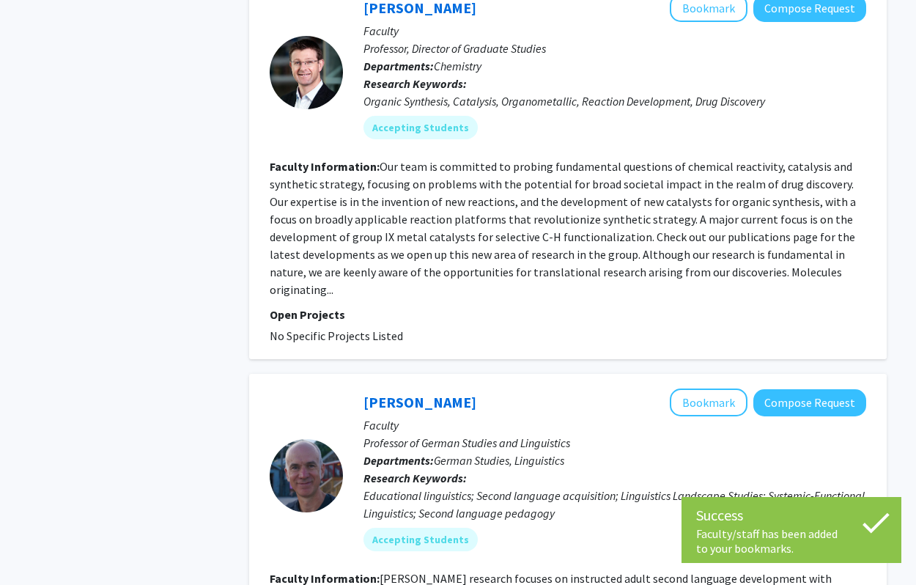
click at [496, 469] on p "Research Keywords: Educational linguistics; Second language acquisition; Lingui…" at bounding box center [614, 495] width 503 height 53
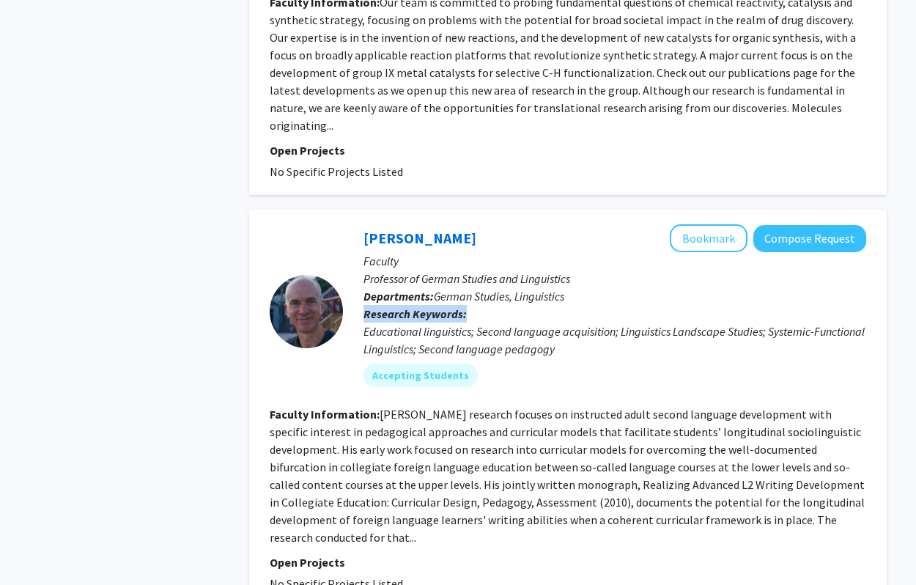
scroll to position [4241, 0]
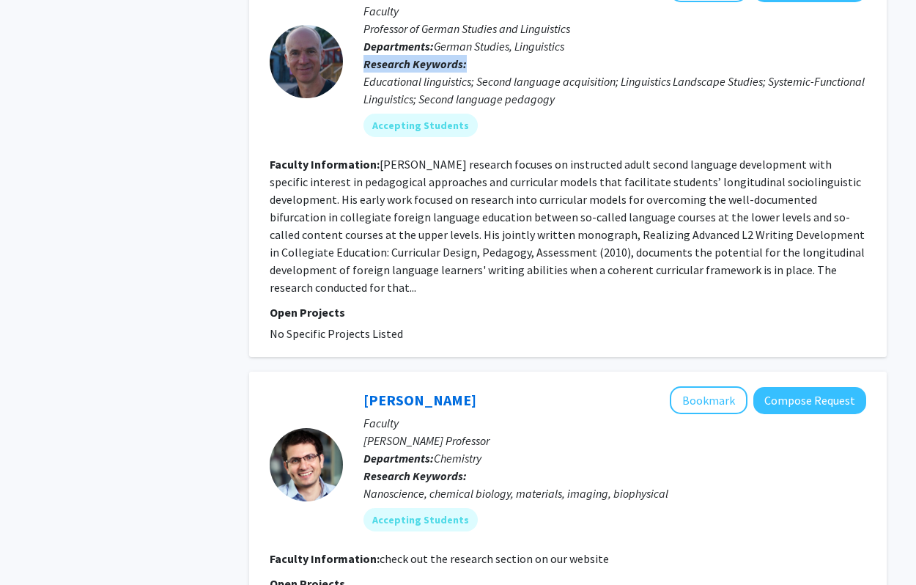
click at [514, 386] on div "[PERSON_NAME] Bookmark Compose Request" at bounding box center [614, 400] width 503 height 28
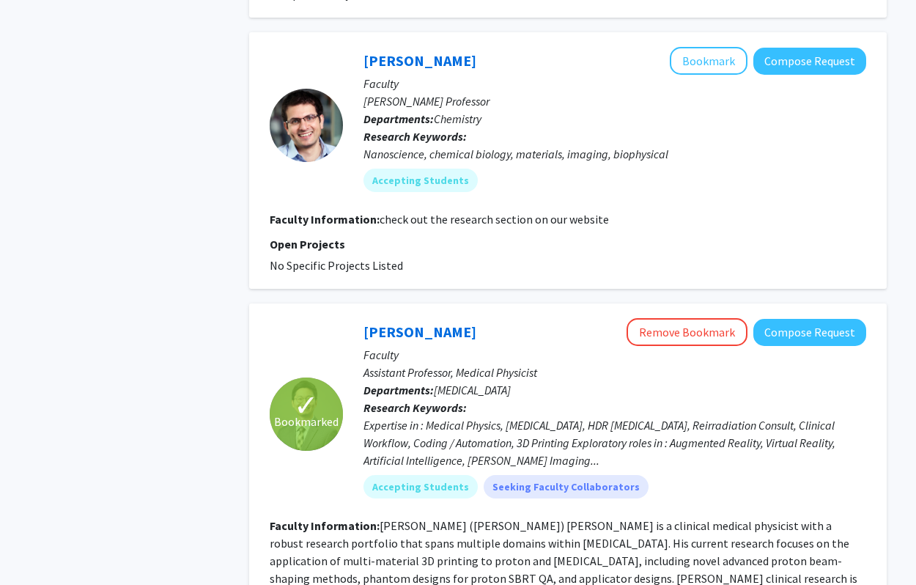
scroll to position [4664, 0]
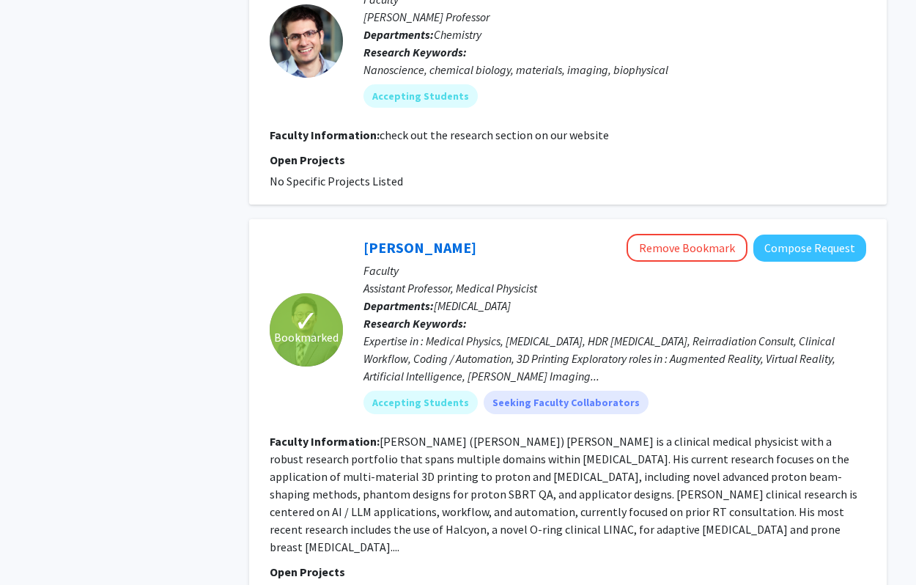
click at [420, 458] on fg-read-more "[PERSON_NAME] ([PERSON_NAME]) [PERSON_NAME] is a clinical medical physicist wit…" at bounding box center [564, 494] width 588 height 120
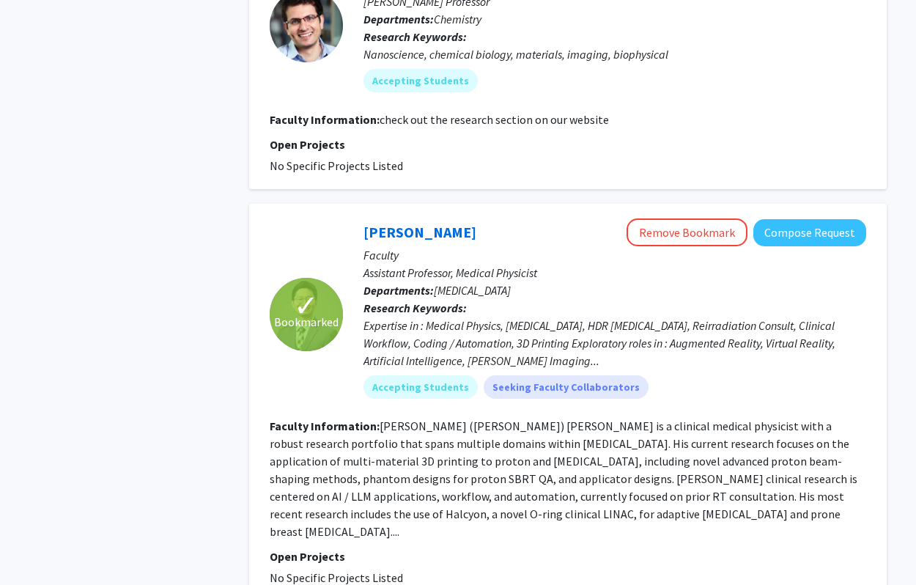
scroll to position [4680, 0]
click at [458, 282] on span "[MEDICAL_DATA]" at bounding box center [472, 289] width 77 height 15
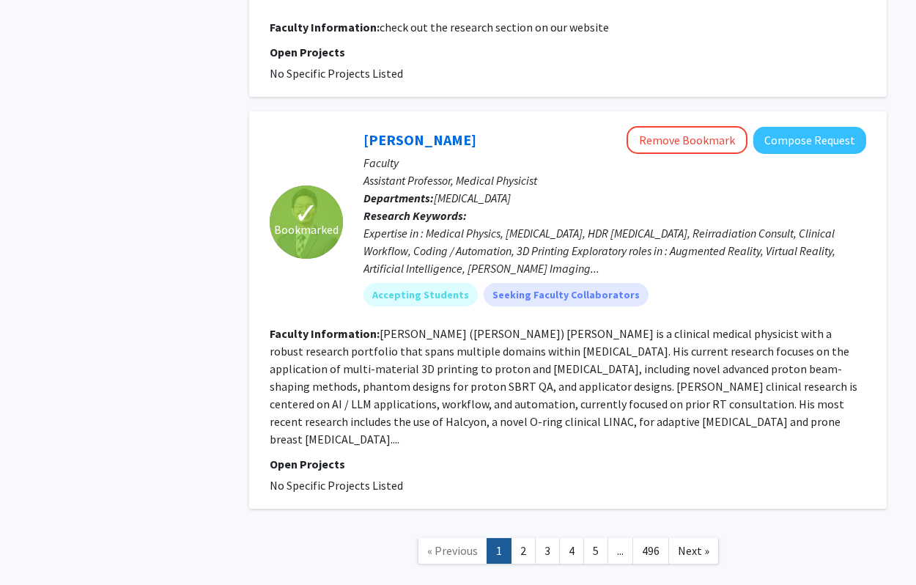
scroll to position [4771, 0]
click at [530, 539] on link "2" at bounding box center [523, 552] width 25 height 26
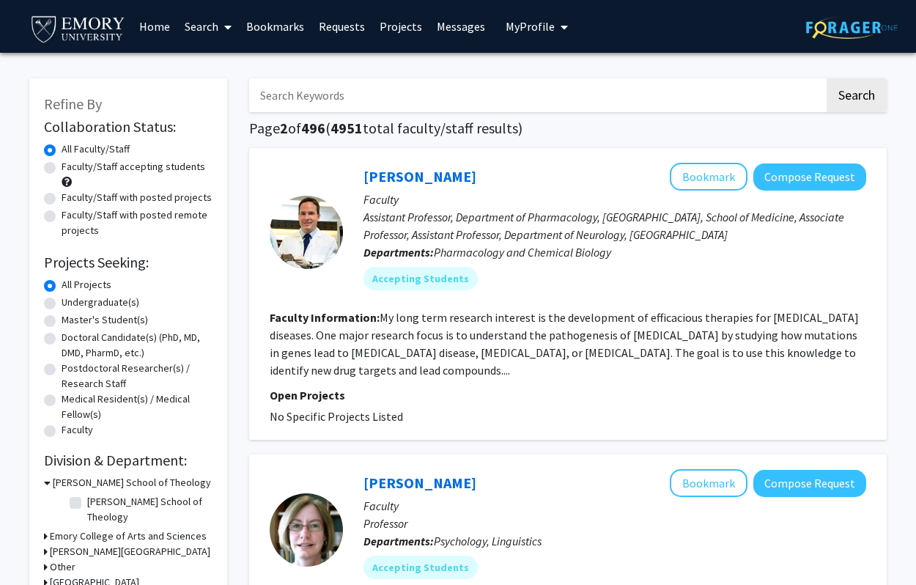
click at [489, 259] on span "Pharmacology and Chemical Biology" at bounding box center [522, 252] width 177 height 15
click at [447, 358] on fg-read-more "My long term research interest is the development of efficacious therapies for …" at bounding box center [564, 343] width 589 height 67
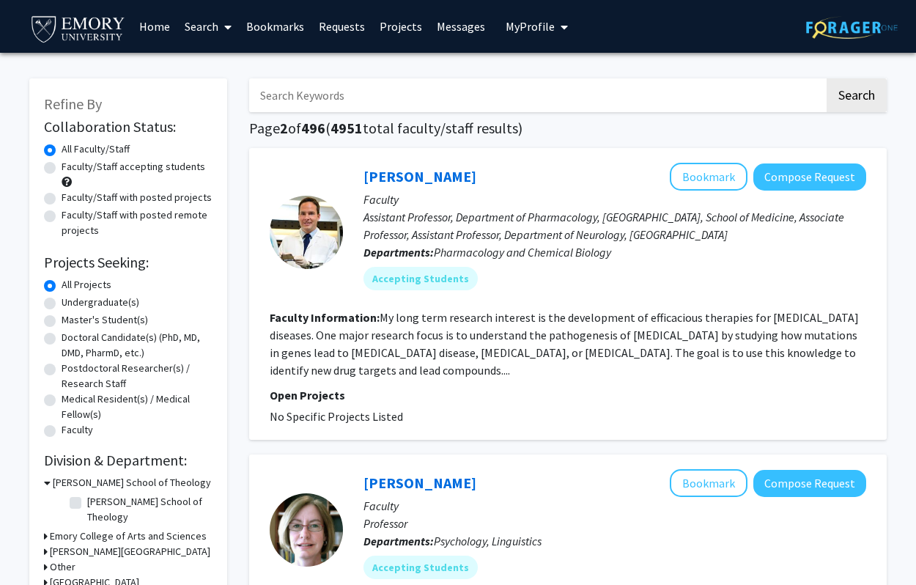
click at [447, 358] on fg-read-more "My long term research interest is the development of efficacious therapies for …" at bounding box center [564, 343] width 589 height 67
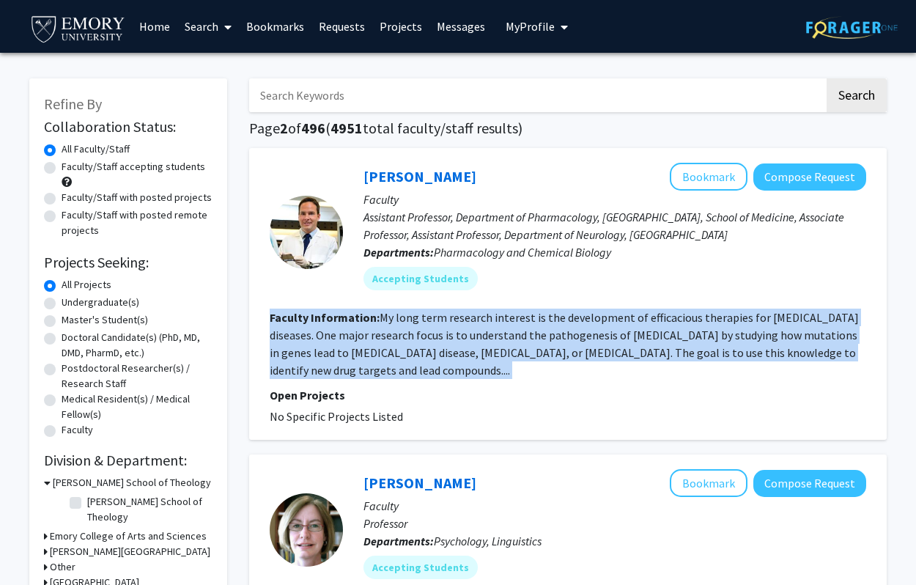
click at [447, 358] on fg-read-more "My long term research interest is the development of efficacious therapies for …" at bounding box center [564, 343] width 589 height 67
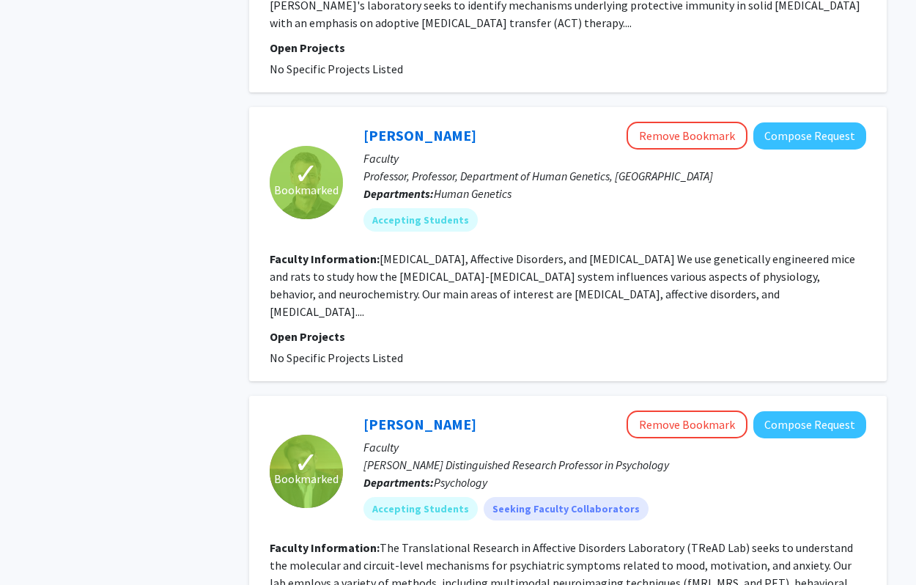
scroll to position [1013, 0]
click at [515, 276] on fg-read-more "[MEDICAL_DATA], Affective Disorders, and [MEDICAL_DATA] We use genetically engi…" at bounding box center [562, 284] width 585 height 67
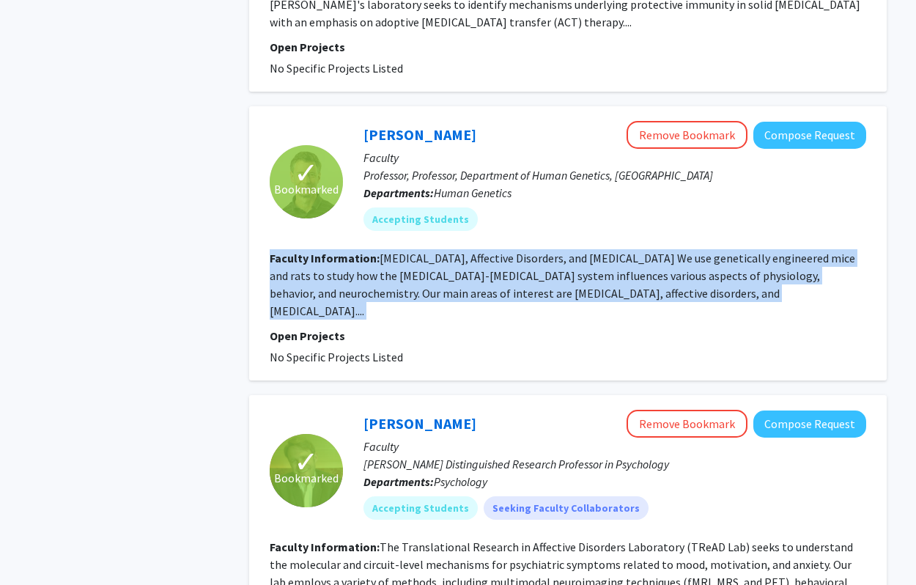
click at [515, 276] on fg-read-more "[MEDICAL_DATA], Affective Disorders, and [MEDICAL_DATA] We use genetically engi…" at bounding box center [562, 284] width 585 height 67
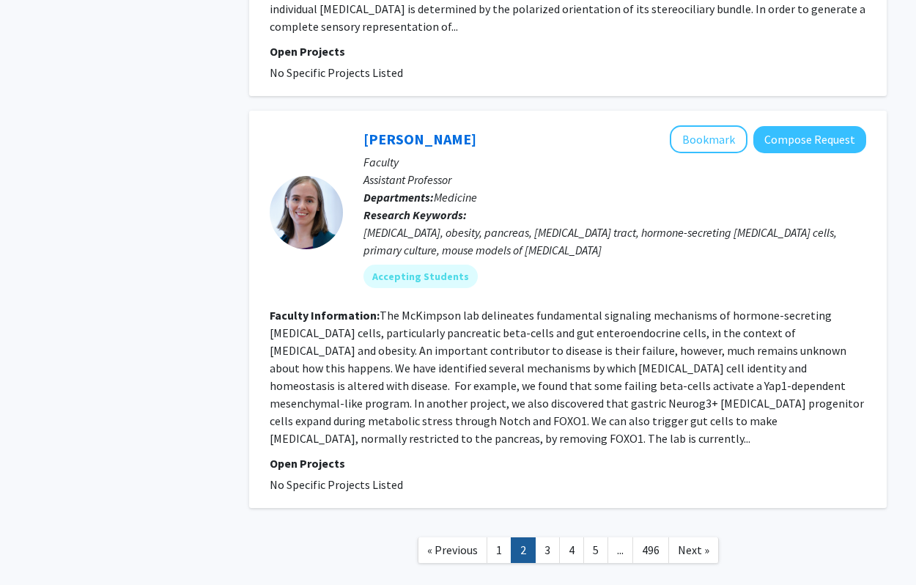
scroll to position [3179, 0]
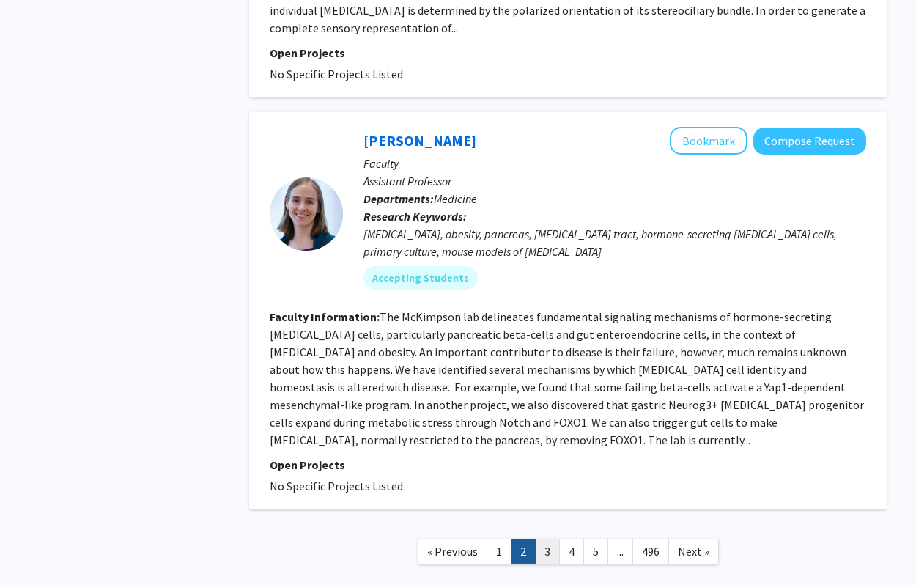
click at [556, 539] on link "3" at bounding box center [547, 552] width 25 height 26
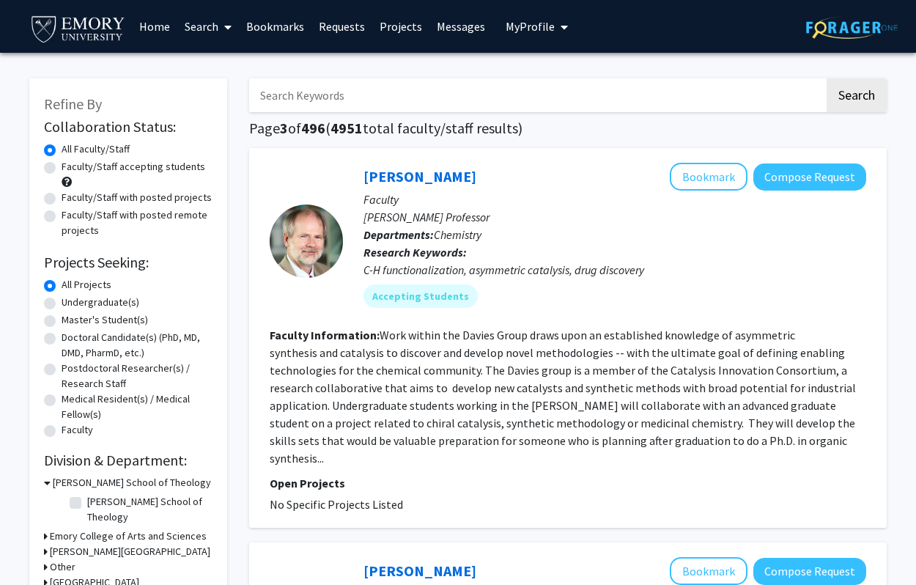
click at [117, 301] on label "Undergraduate(s)" at bounding box center [101, 302] width 78 height 15
click at [71, 301] on input "Undergraduate(s)" at bounding box center [67, 300] width 10 height 10
radio input "true"
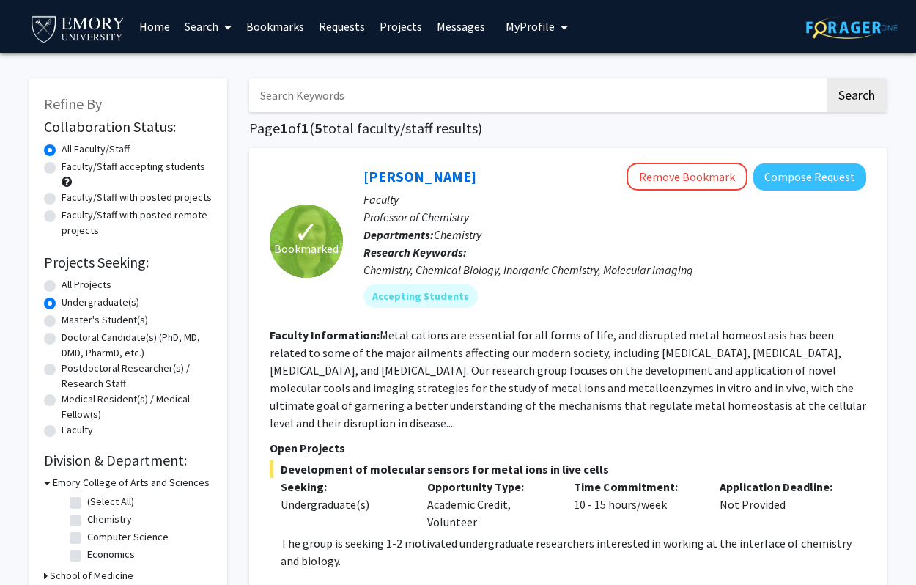
click at [143, 171] on label "Faculty/Staff accepting students" at bounding box center [134, 166] width 144 height 15
click at [71, 169] on input "Faculty/Staff accepting students" at bounding box center [67, 164] width 10 height 10
radio input "true"
click at [572, 359] on fg-read-more "Metal cations are essential for all forms of life, and disrupted metal homeosta…" at bounding box center [568, 378] width 596 height 103
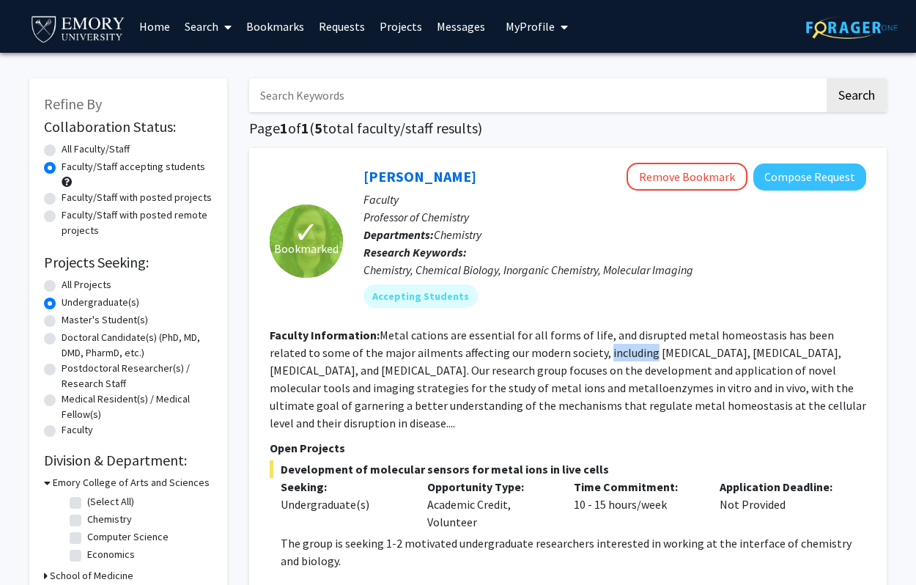
click at [572, 359] on fg-read-more "Metal cations are essential for all forms of life, and disrupted metal homeosta…" at bounding box center [568, 378] width 596 height 103
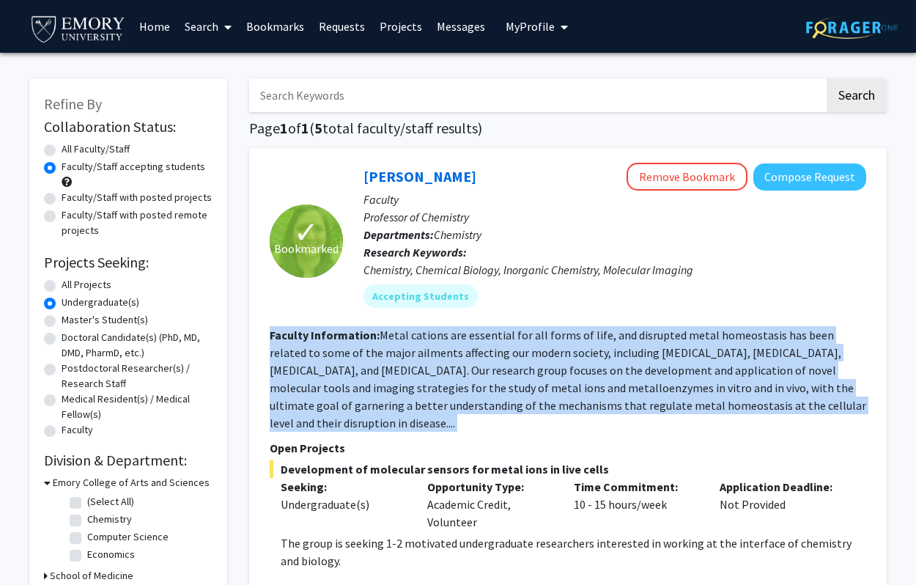
click at [572, 359] on fg-read-more "Metal cations are essential for all forms of life, and disrupted metal homeosta…" at bounding box center [568, 378] width 596 height 103
